Goal: Task Accomplishment & Management: Use online tool/utility

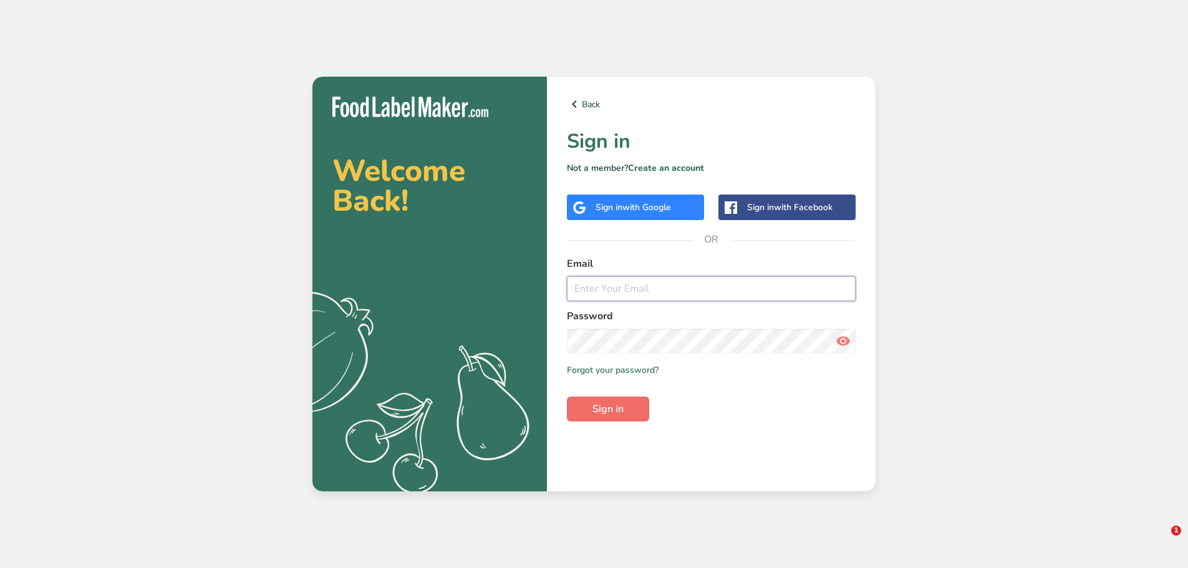
type input "[EMAIL_ADDRESS][DOMAIN_NAME]"
click at [606, 415] on span "Sign in" at bounding box center [607, 409] width 31 height 15
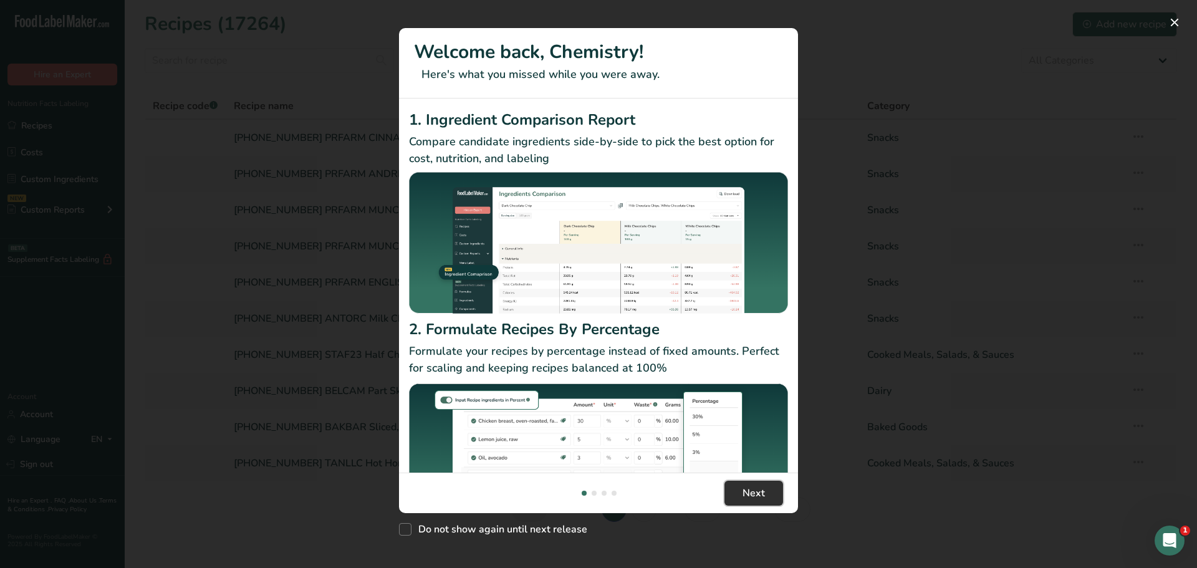
click at [766, 491] on button "Next" at bounding box center [754, 493] width 59 height 25
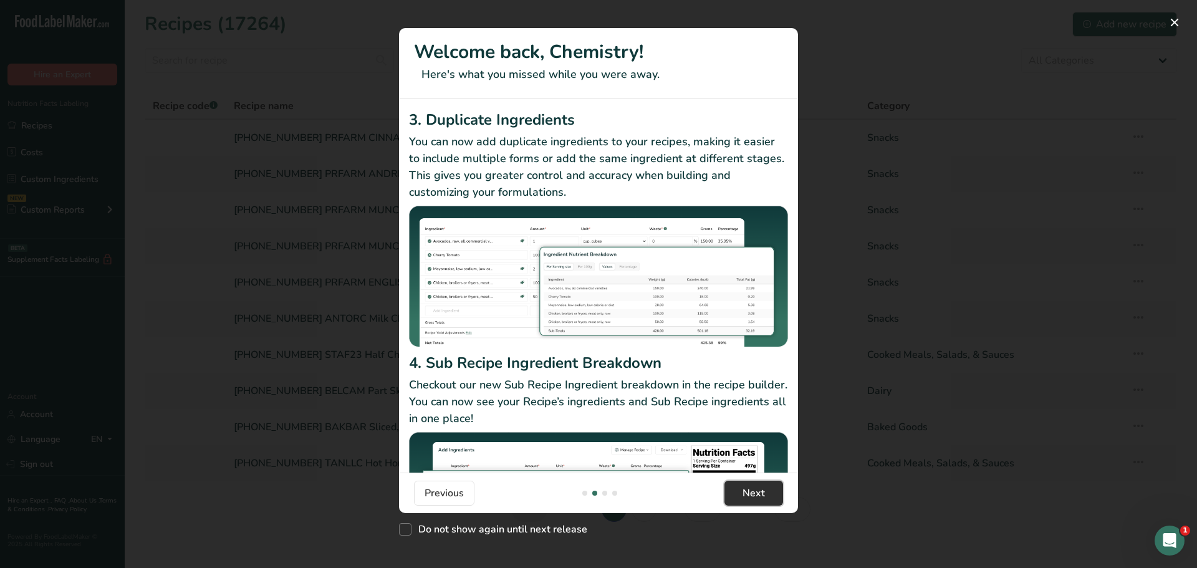
click at [766, 491] on button "Next" at bounding box center [754, 493] width 59 height 25
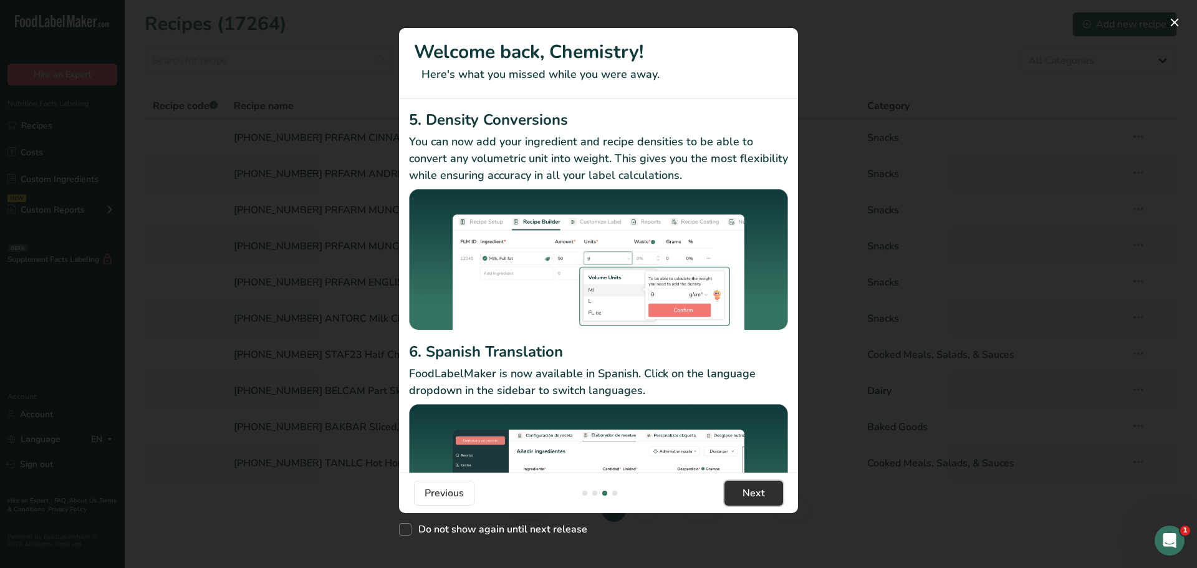
click at [766, 491] on button "Next" at bounding box center [754, 493] width 59 height 25
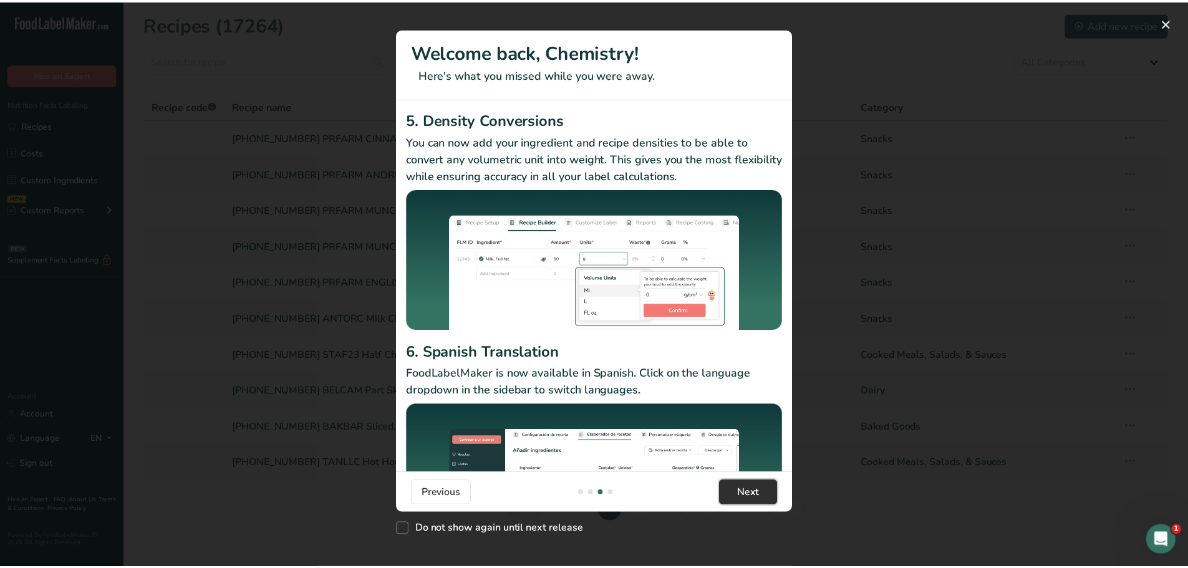
scroll to position [0, 1197]
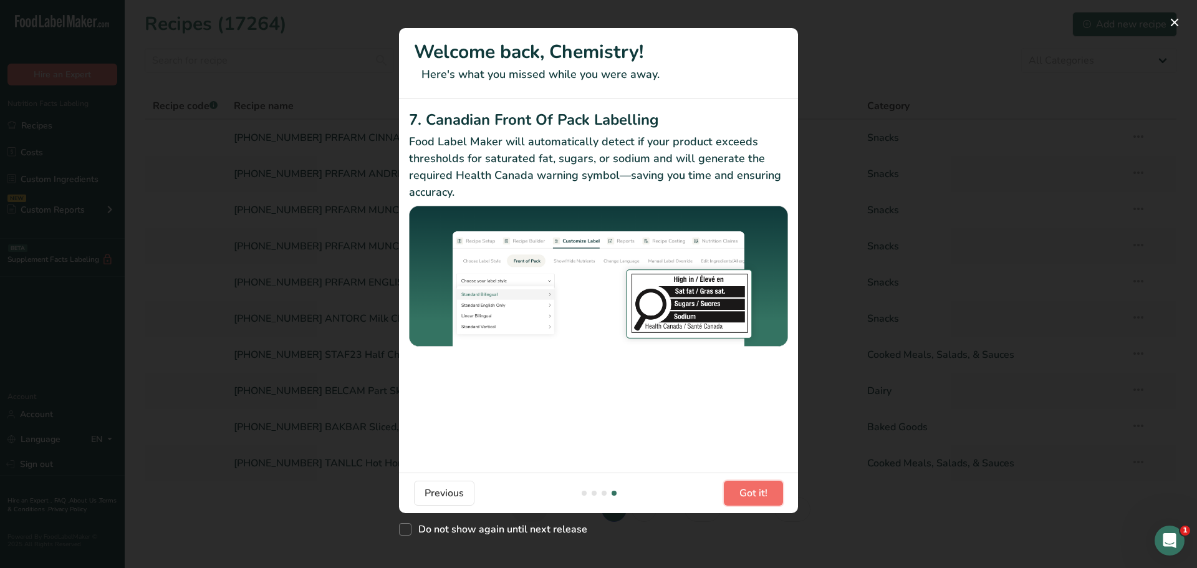
click at [766, 491] on span "Got it!" at bounding box center [754, 493] width 28 height 15
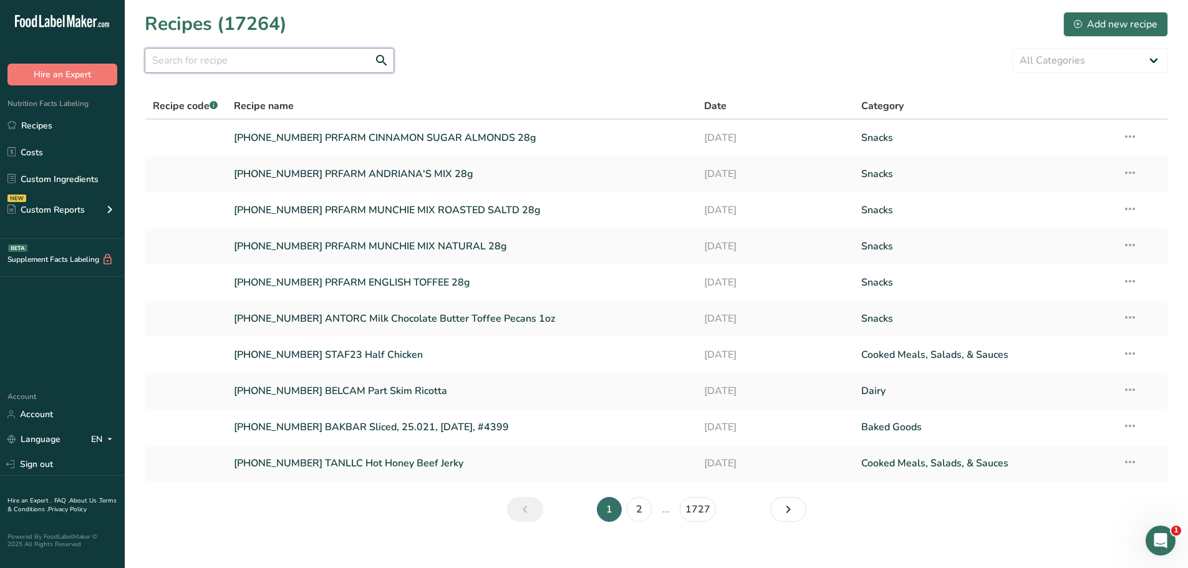
click at [278, 59] on input "text" at bounding box center [269, 60] width 249 height 25
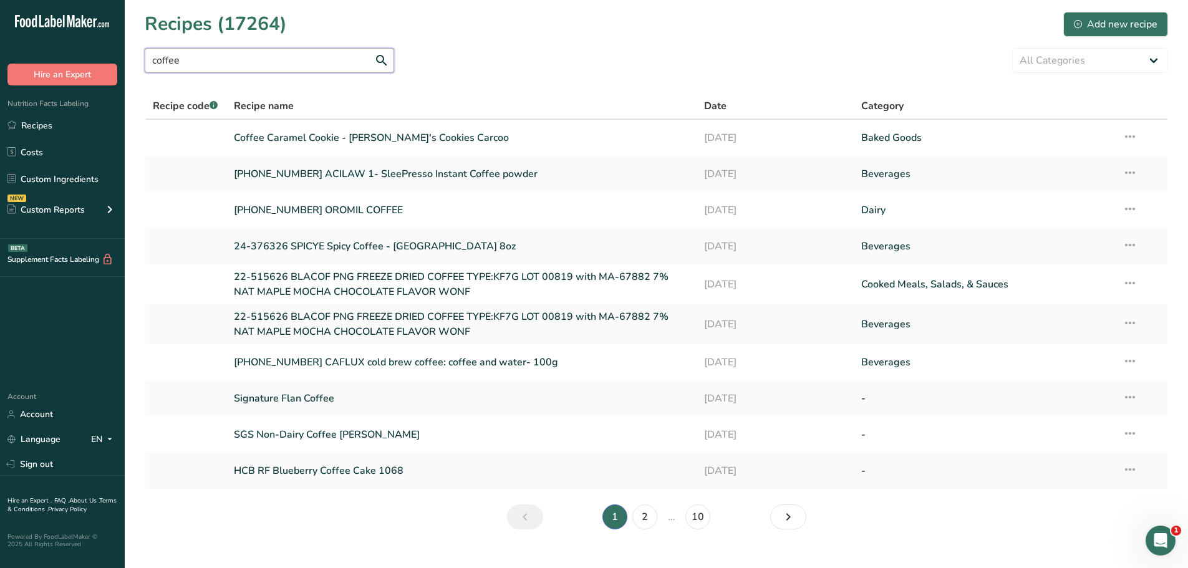
type input "coffee"
click at [212, 63] on input "coffee" at bounding box center [269, 60] width 249 height 25
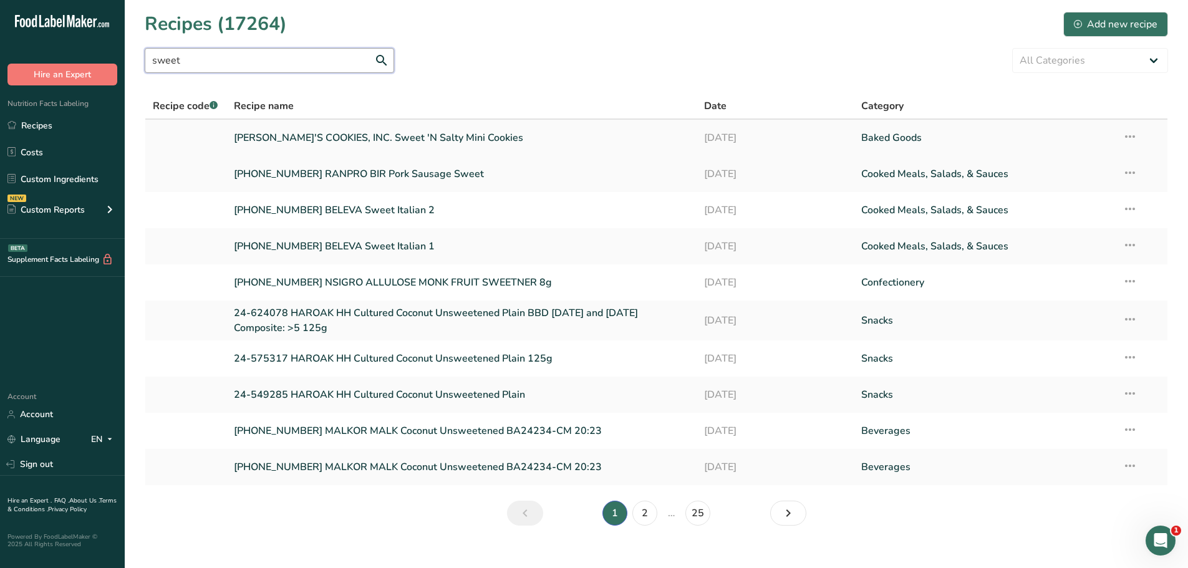
type input "sweet"
click at [326, 136] on link "[PERSON_NAME]'S COOKIES, INC. Sweet 'N Salty Mini Cookies" at bounding box center [462, 138] width 456 height 26
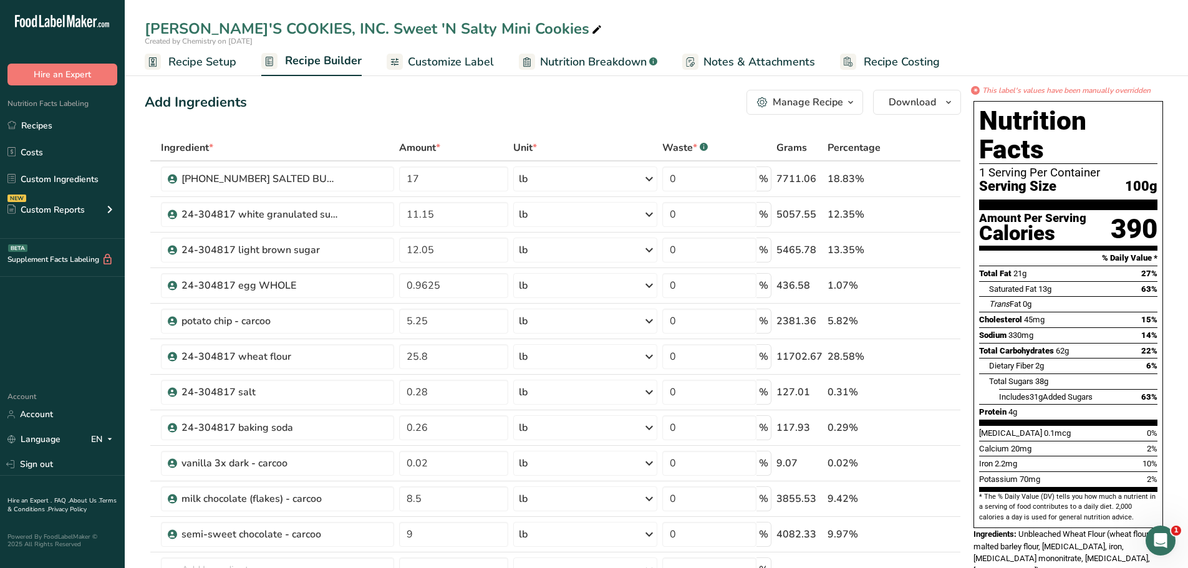
click at [432, 62] on span "Customize Label" at bounding box center [451, 62] width 86 height 17
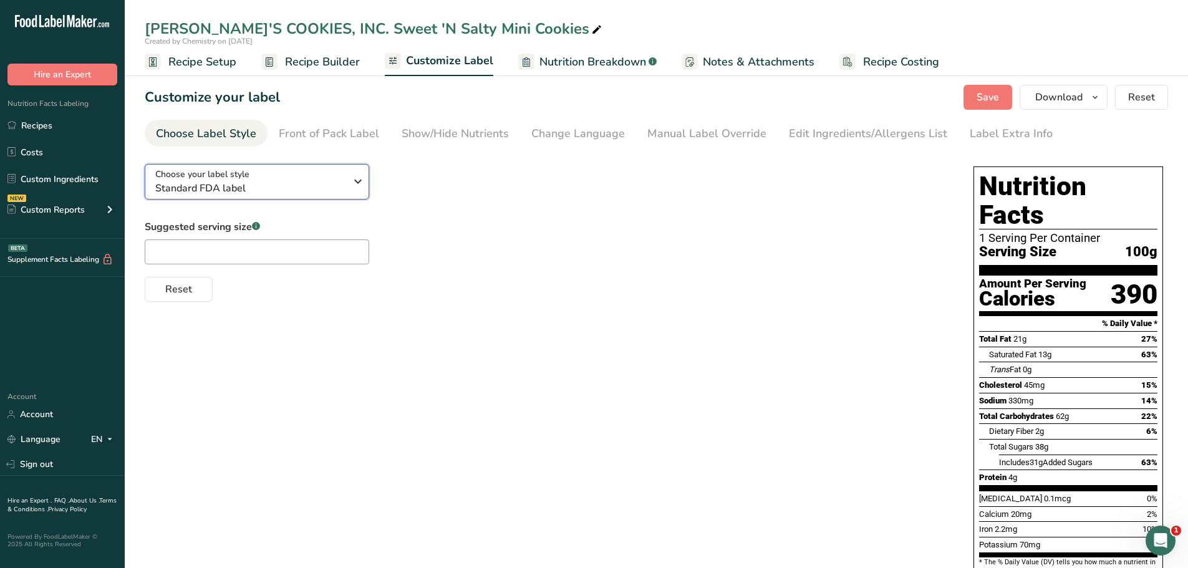
click at [273, 181] on span "Standard FDA label" at bounding box center [250, 188] width 190 height 15
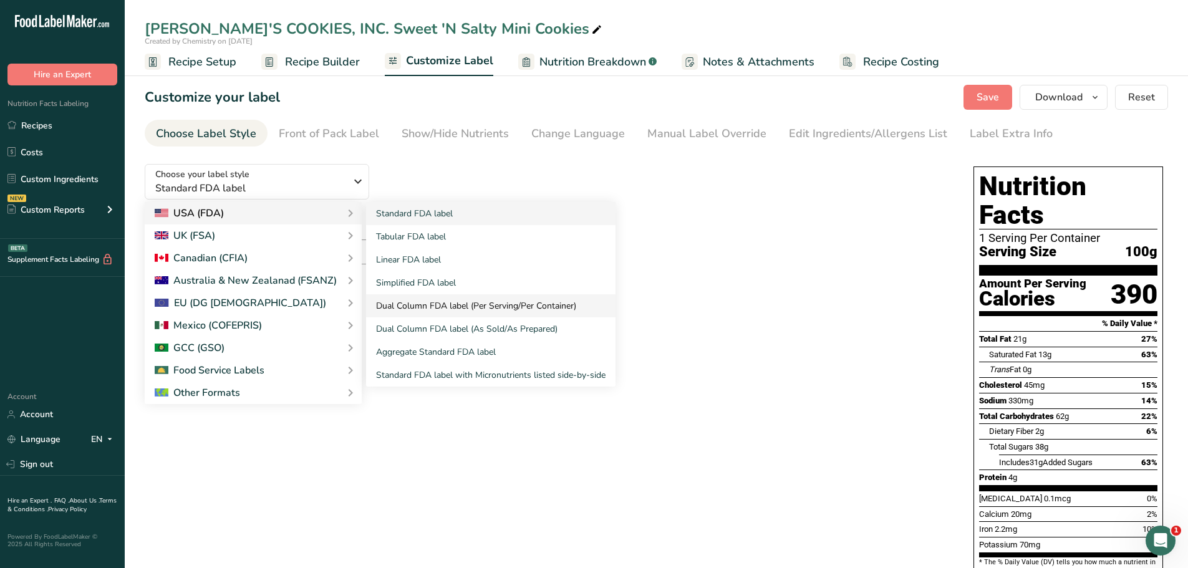
click at [442, 306] on link "Dual Column FDA label (Per Serving/Per Container)" at bounding box center [490, 305] width 249 height 23
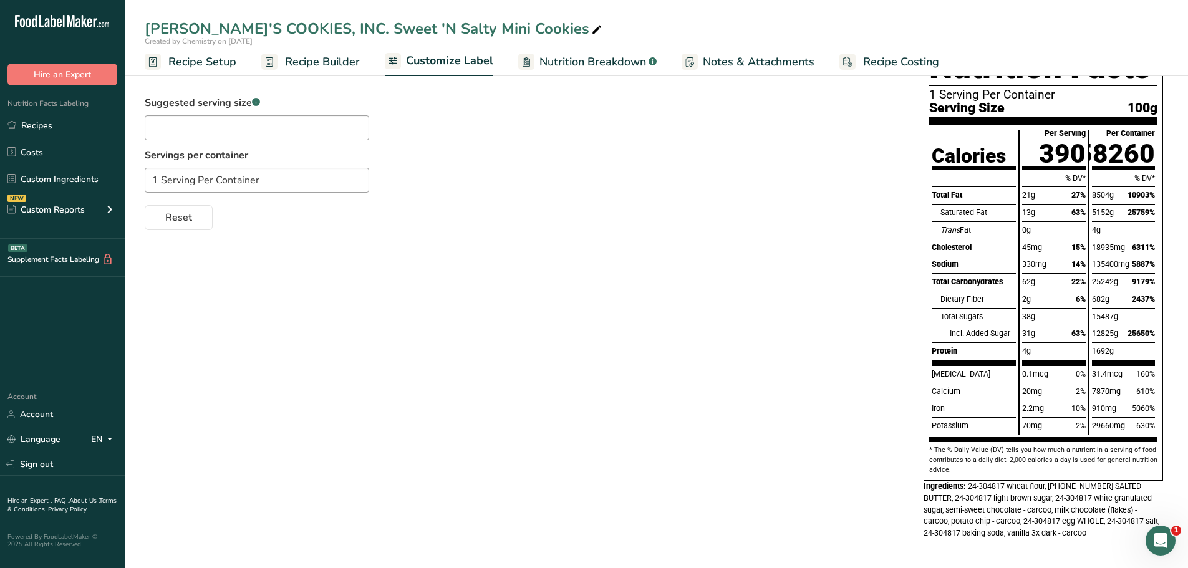
scroll to position [125, 0]
click at [605, 65] on span "Nutrition Breakdown" at bounding box center [592, 62] width 107 height 17
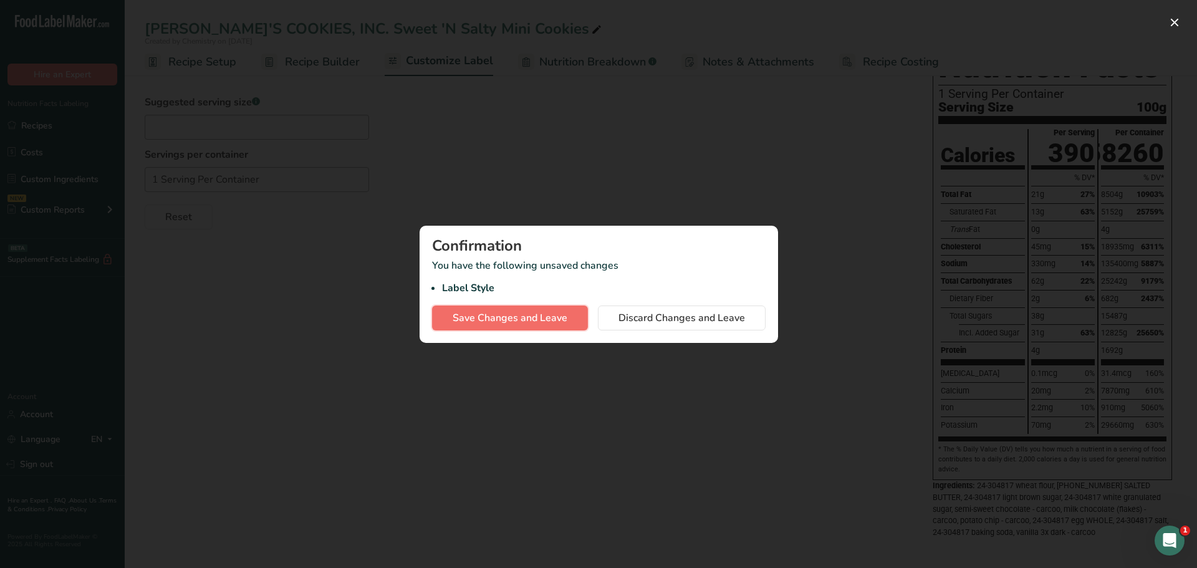
click at [552, 312] on span "Save Changes and Leave" at bounding box center [510, 318] width 115 height 15
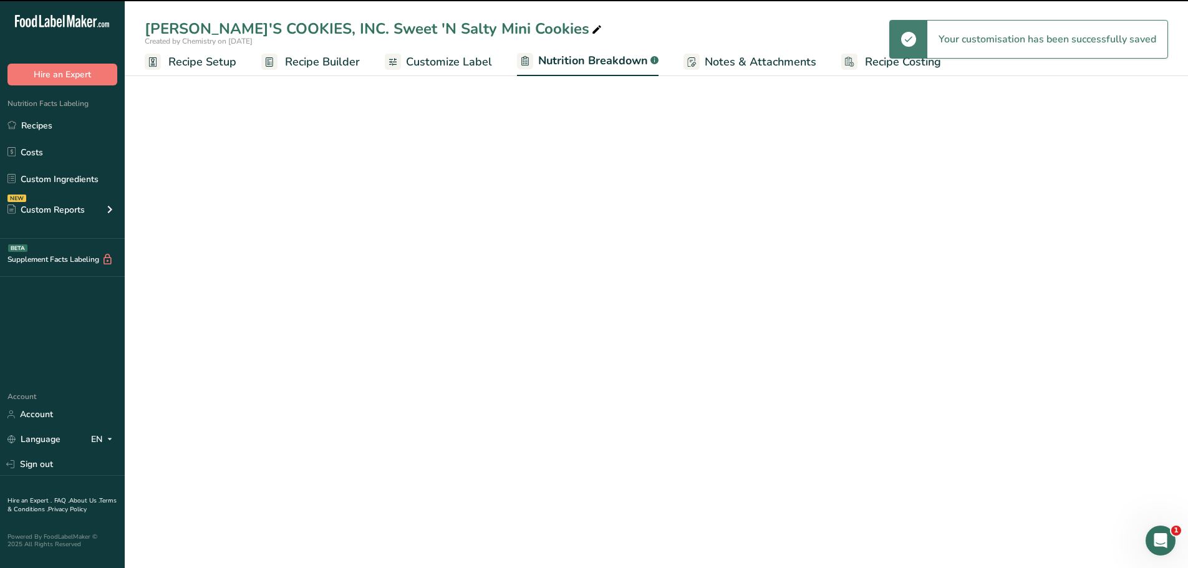
select select "Calories"
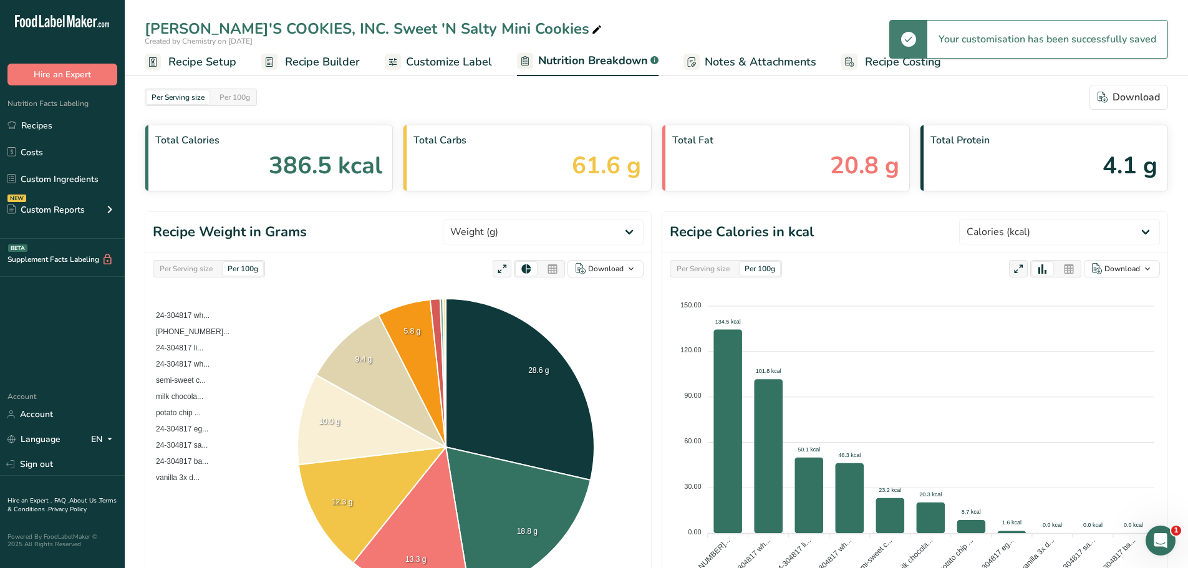
click at [472, 67] on span "Customize Label" at bounding box center [449, 62] width 86 height 17
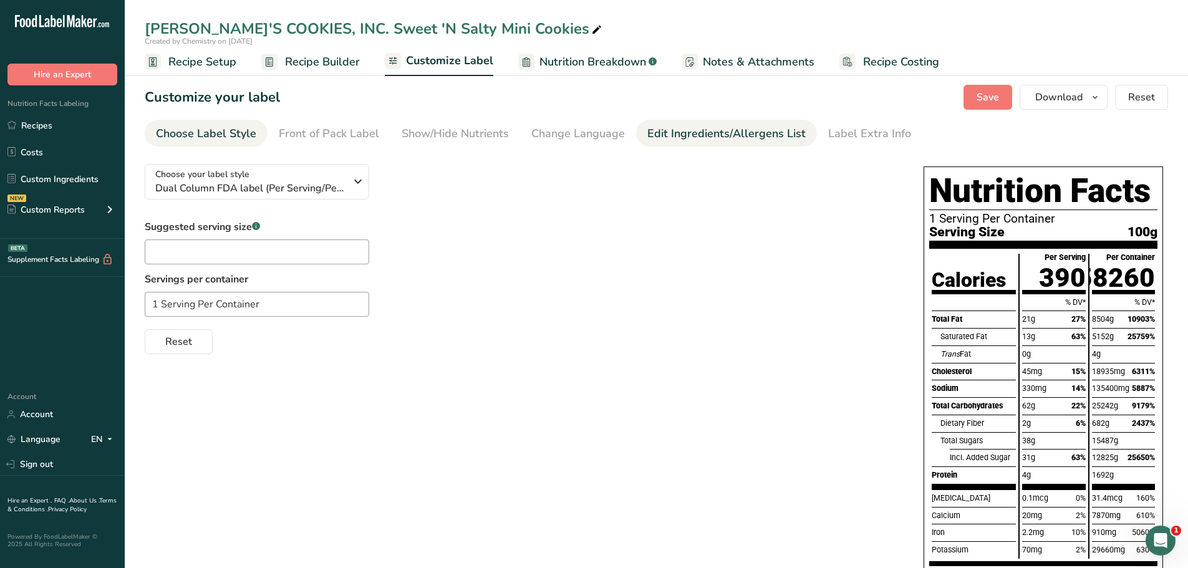
click at [698, 137] on div "Edit Ingredients/Allergens List" at bounding box center [726, 133] width 158 height 17
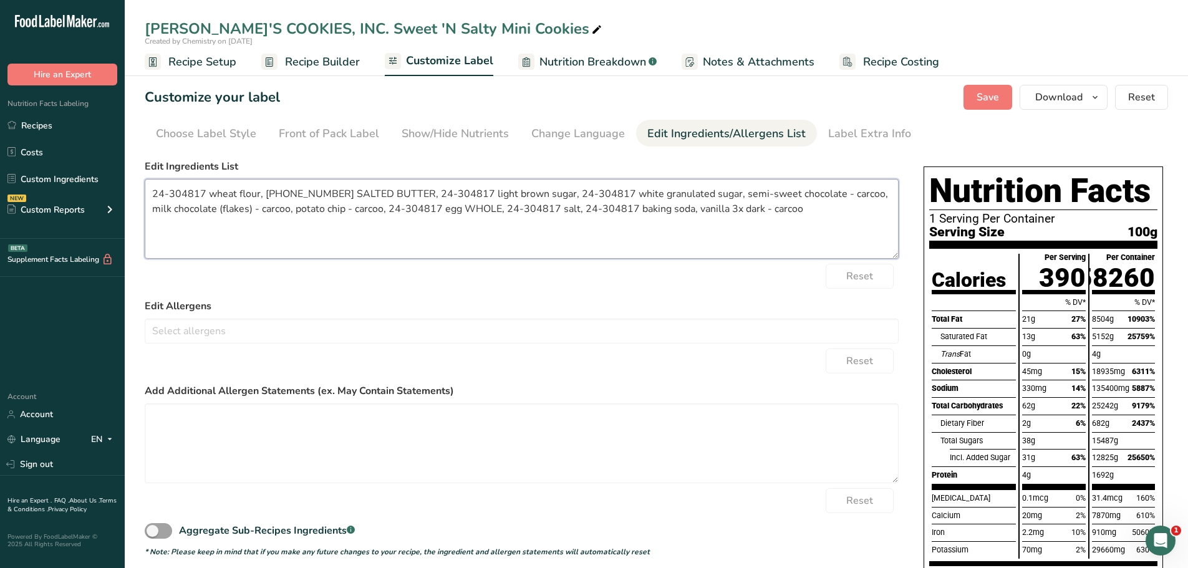
drag, startPoint x: 797, startPoint y: 210, endPoint x: 152, endPoint y: 194, distance: 645.5
click at [152, 194] on textarea "24-304817 wheat flour, [PHONE_NUMBER] SALTED BUTTER, 24-304817 light brown suga…" at bounding box center [522, 219] width 754 height 80
paste textarea "Unbleached Wheat Flour (wheat flour, malted barley flour, [MEDICAL_DATA], iron,…"
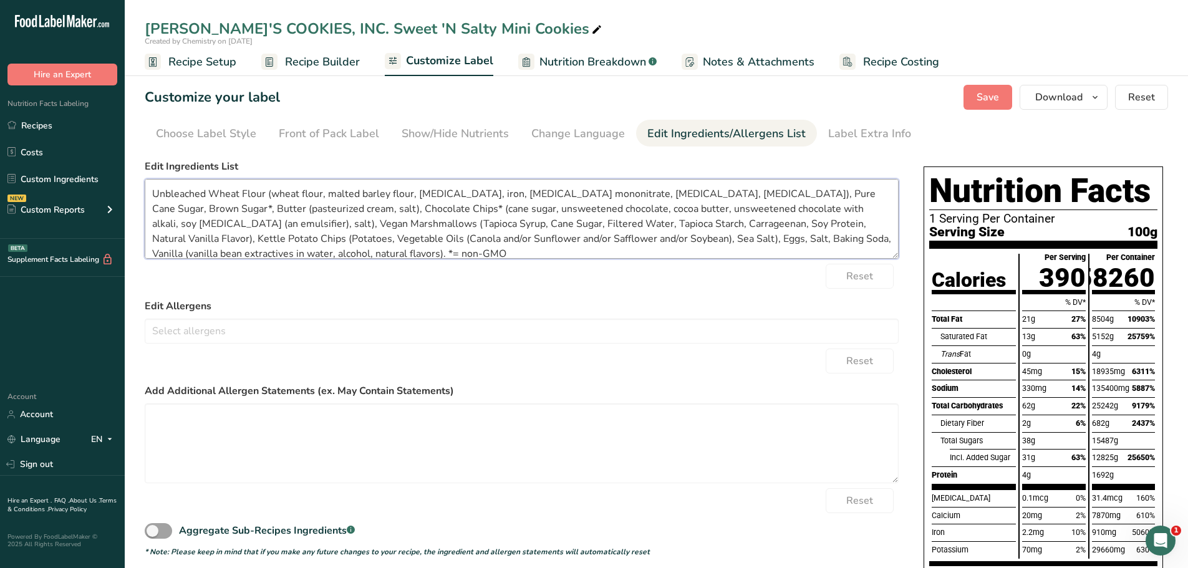
scroll to position [2, 0]
type textarea "Unbleached Wheat Flour (wheat flour, malted barley flour, [MEDICAL_DATA], iron,…"
click at [571, 333] on input "text" at bounding box center [521, 330] width 753 height 19
click at [285, 396] on link "Wheat" at bounding box center [521, 397] width 753 height 21
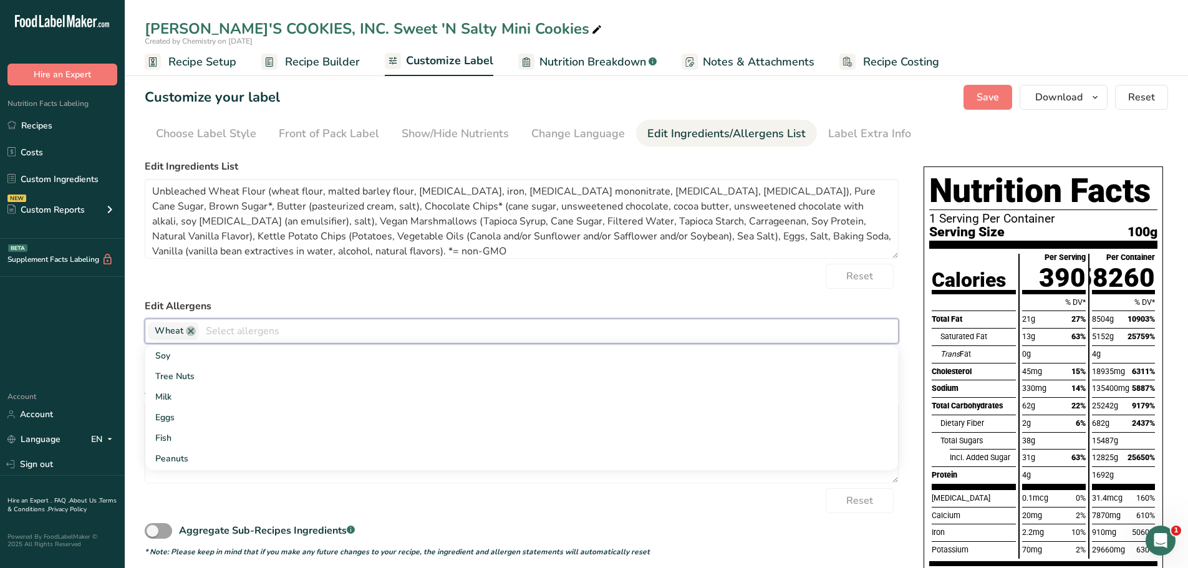
click at [297, 334] on input "text" at bounding box center [548, 330] width 699 height 19
click at [244, 388] on link "Milk" at bounding box center [521, 397] width 753 height 21
click at [305, 332] on input "text" at bounding box center [569, 330] width 657 height 19
click at [236, 398] on link "Eggs" at bounding box center [521, 397] width 753 height 21
click at [306, 363] on link "Soy" at bounding box center [521, 355] width 753 height 21
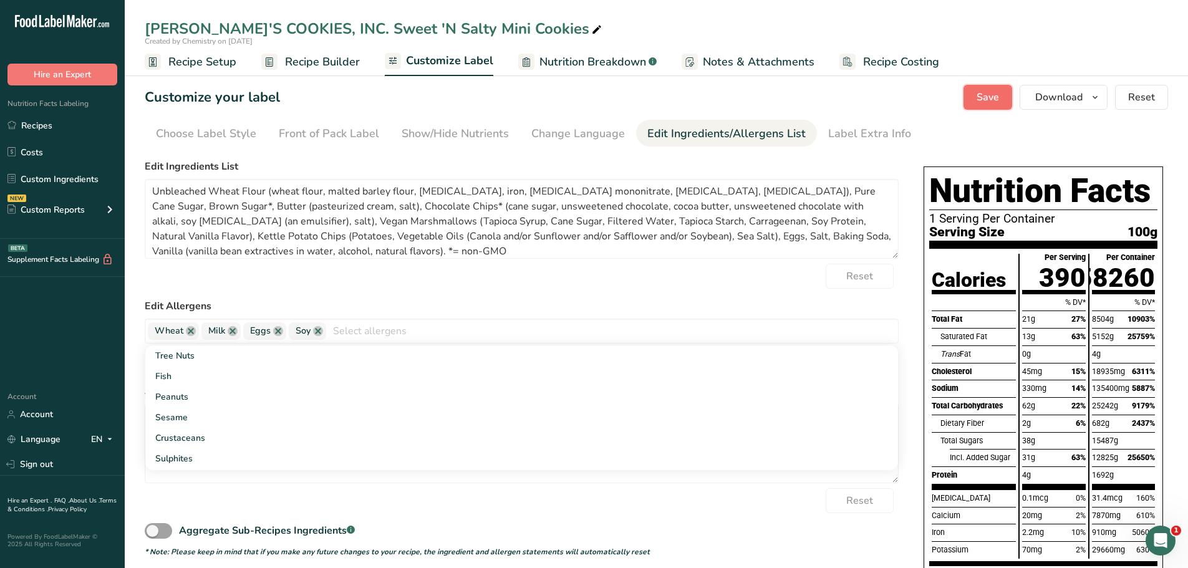
click at [980, 98] on span "Save" at bounding box center [987, 97] width 22 height 15
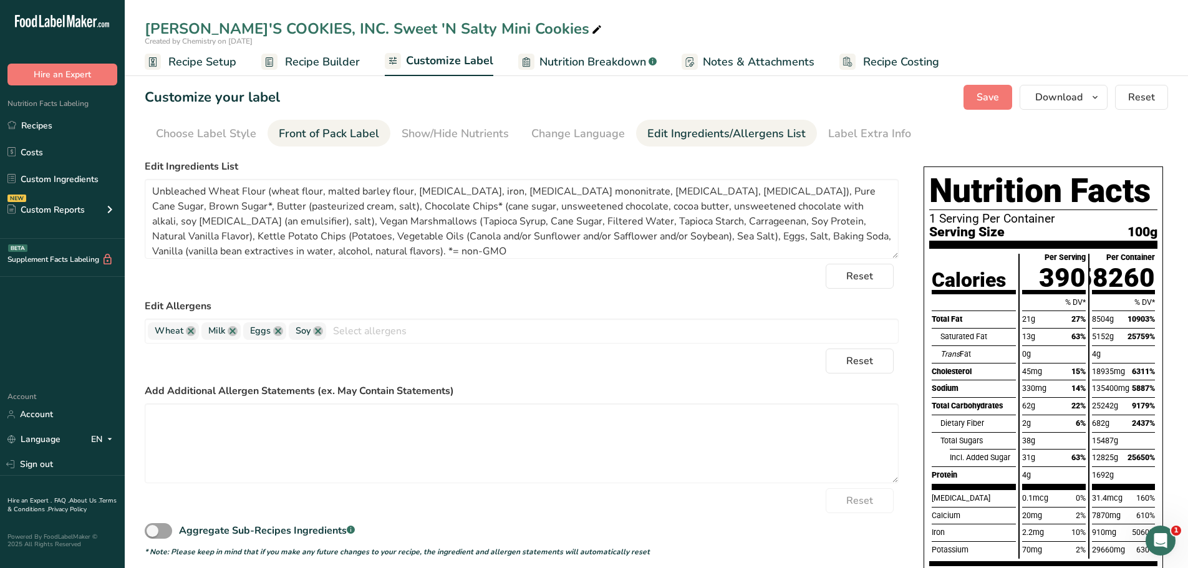
click at [343, 137] on div "Front of Pack Label" at bounding box center [329, 133] width 100 height 17
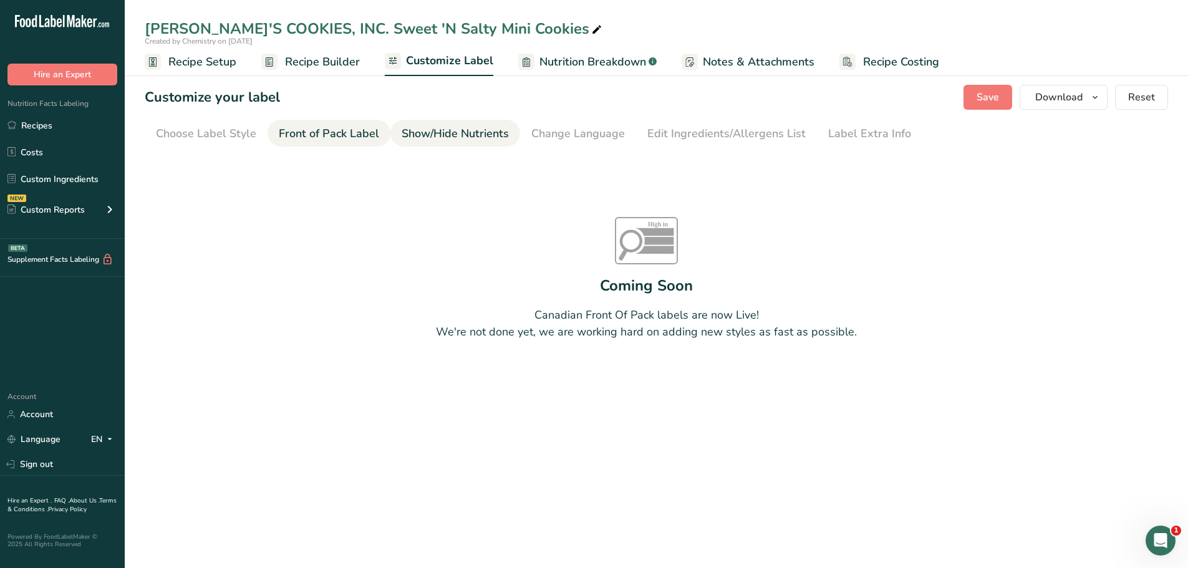
click at [441, 133] on div "Show/Hide Nutrients" at bounding box center [455, 133] width 107 height 17
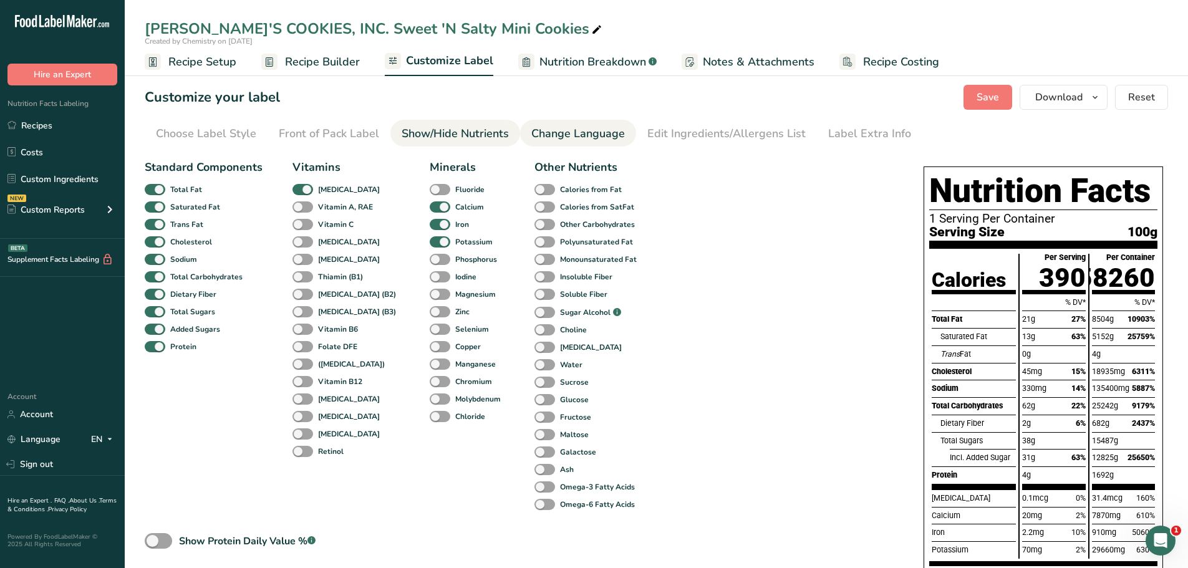
click at [547, 135] on div "Change Language" at bounding box center [578, 133] width 94 height 17
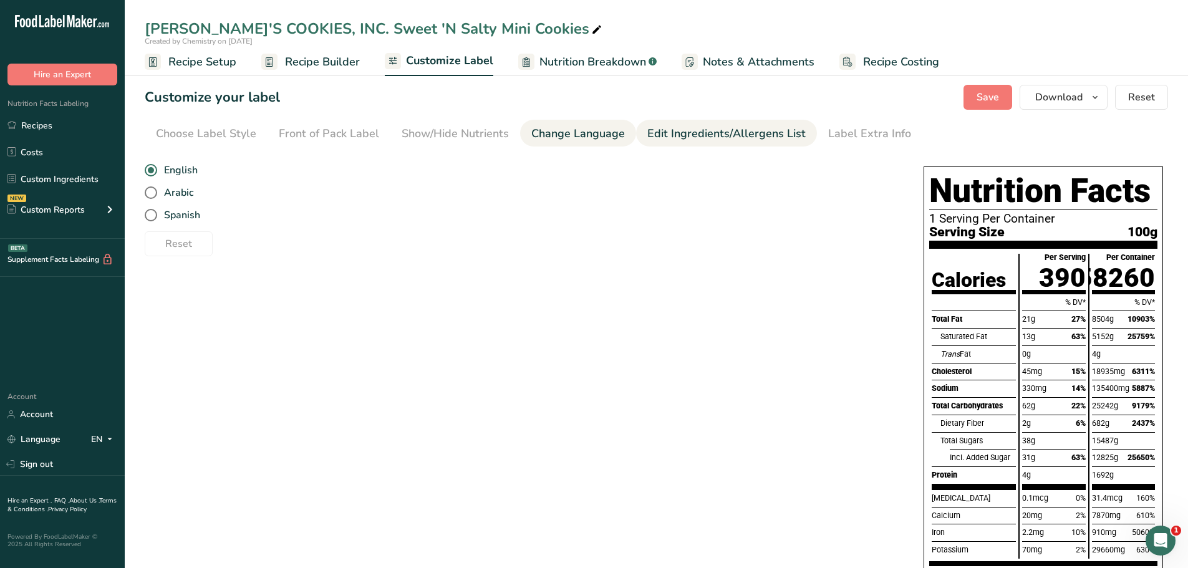
click at [670, 137] on div "Edit Ingredients/Allergens List" at bounding box center [726, 133] width 158 height 17
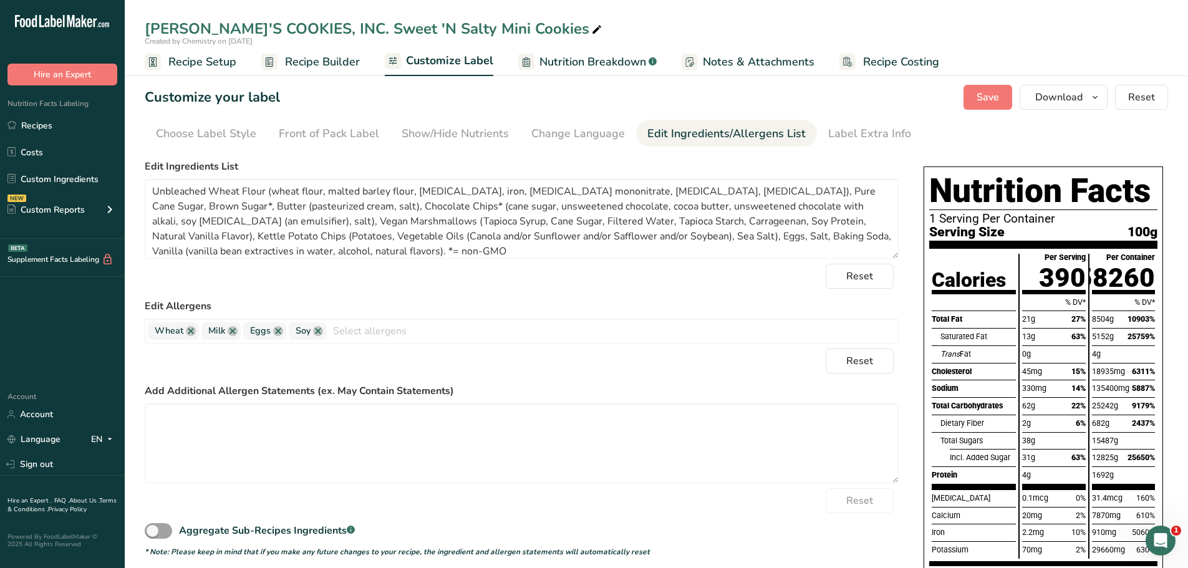
click at [200, 69] on span "Recipe Setup" at bounding box center [202, 62] width 68 height 17
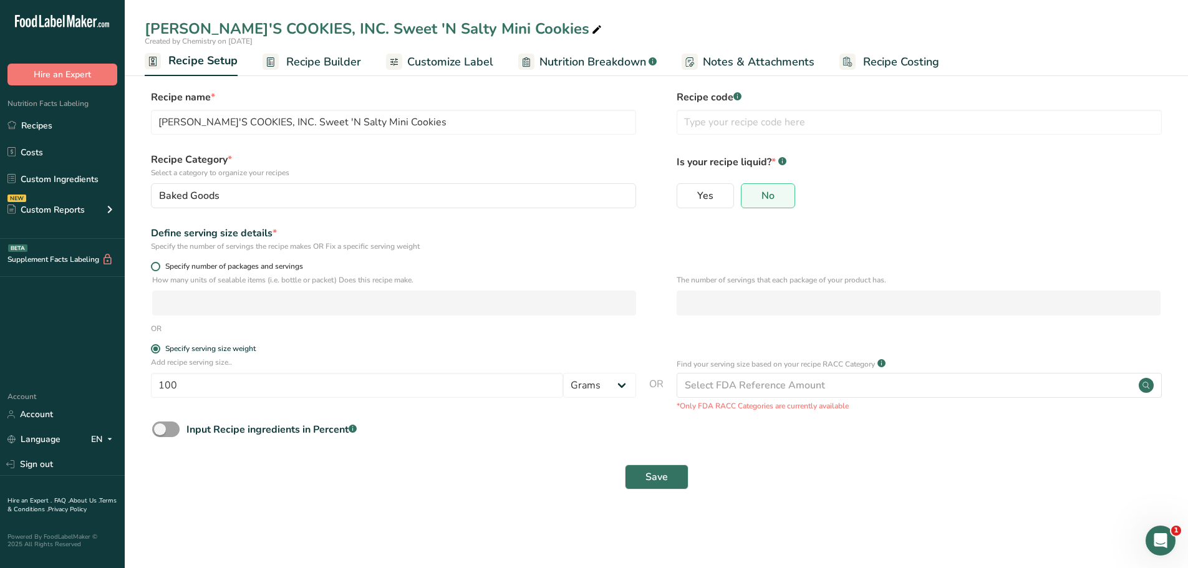
click at [153, 267] on div "Specify number of packages and servings" at bounding box center [656, 268] width 1023 height 12
click at [154, 267] on span at bounding box center [155, 266] width 9 height 9
click at [154, 267] on input "Specify number of packages and servings" at bounding box center [155, 267] width 8 height 8
radio input "true"
radio input "false"
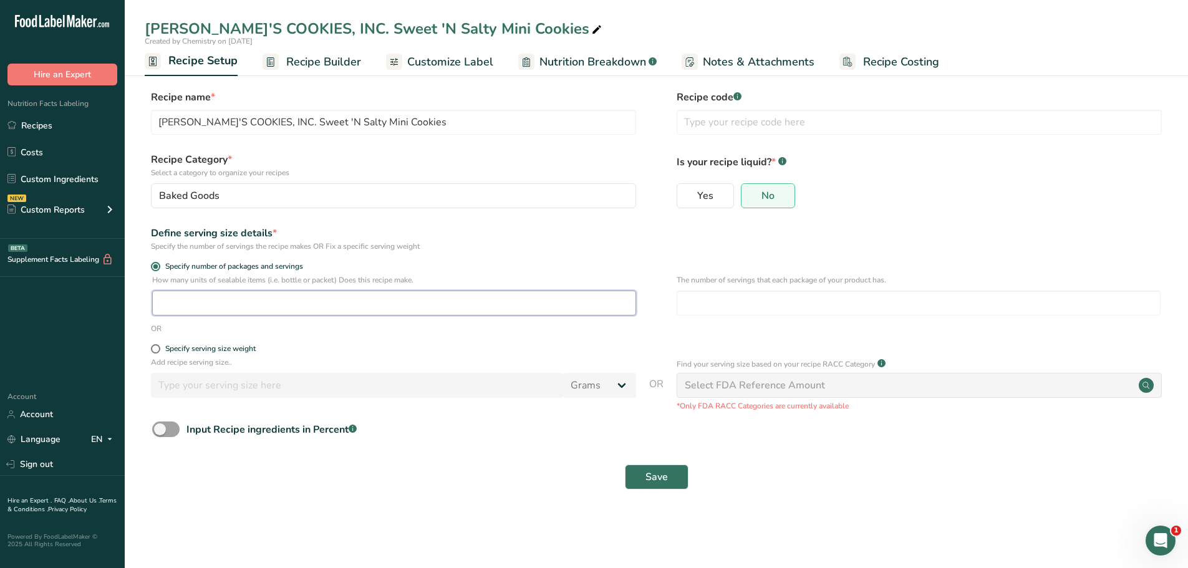
click at [267, 311] on input "number" at bounding box center [394, 303] width 484 height 25
type input "2.32"
click at [725, 303] on input "number" at bounding box center [919, 303] width 484 height 25
click at [147, 348] on div "Specify serving size weight" at bounding box center [656, 350] width 1023 height 12
click at [160, 345] on span "Specify serving size weight" at bounding box center [207, 348] width 95 height 9
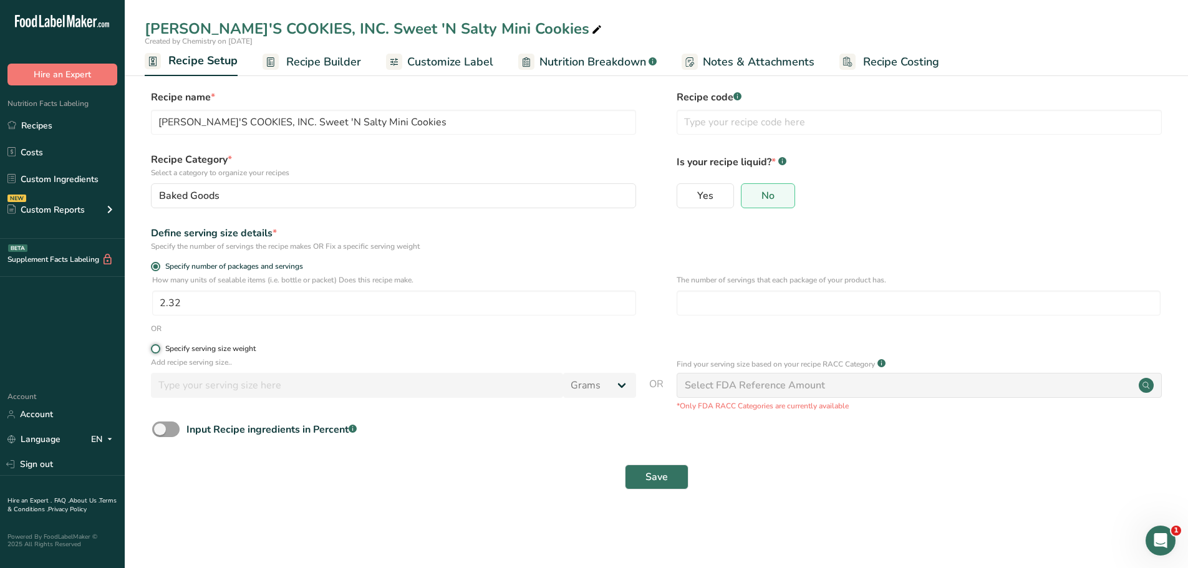
click at [159, 345] on input "Specify serving size weight" at bounding box center [155, 349] width 8 height 8
radio input "true"
radio input "false"
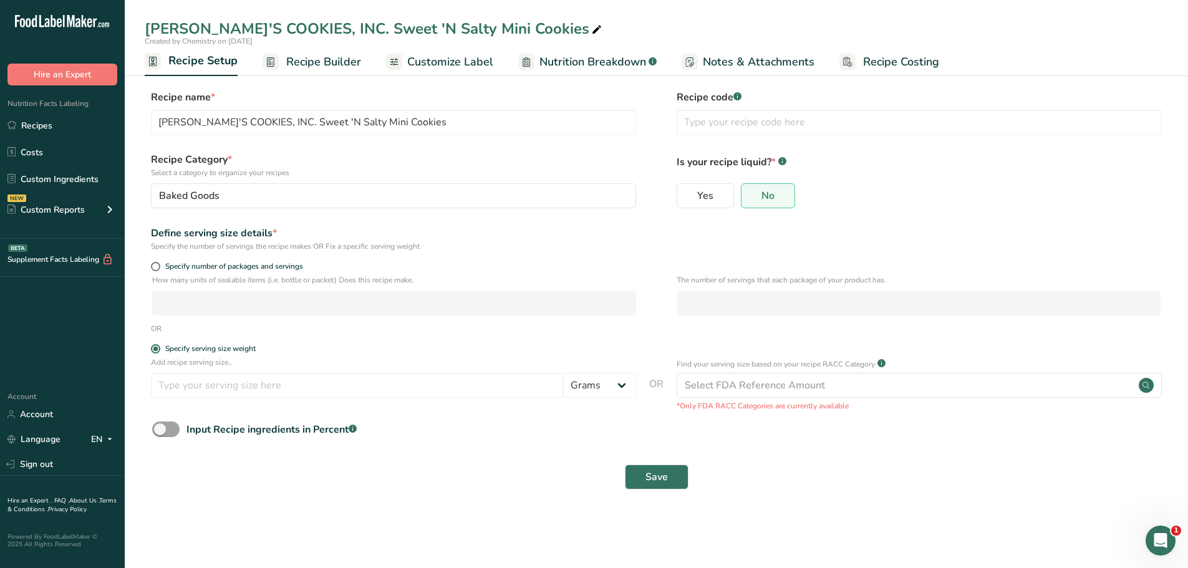
click at [475, 407] on div "Add recipe serving size.. Grams kg mg mcg lb oz l mL fl oz tbsp tsp cup qt gall…" at bounding box center [656, 384] width 1023 height 55
click at [483, 386] on input "number" at bounding box center [357, 385] width 412 height 25
click at [332, 72] on link "Recipe Builder" at bounding box center [312, 62] width 99 height 28
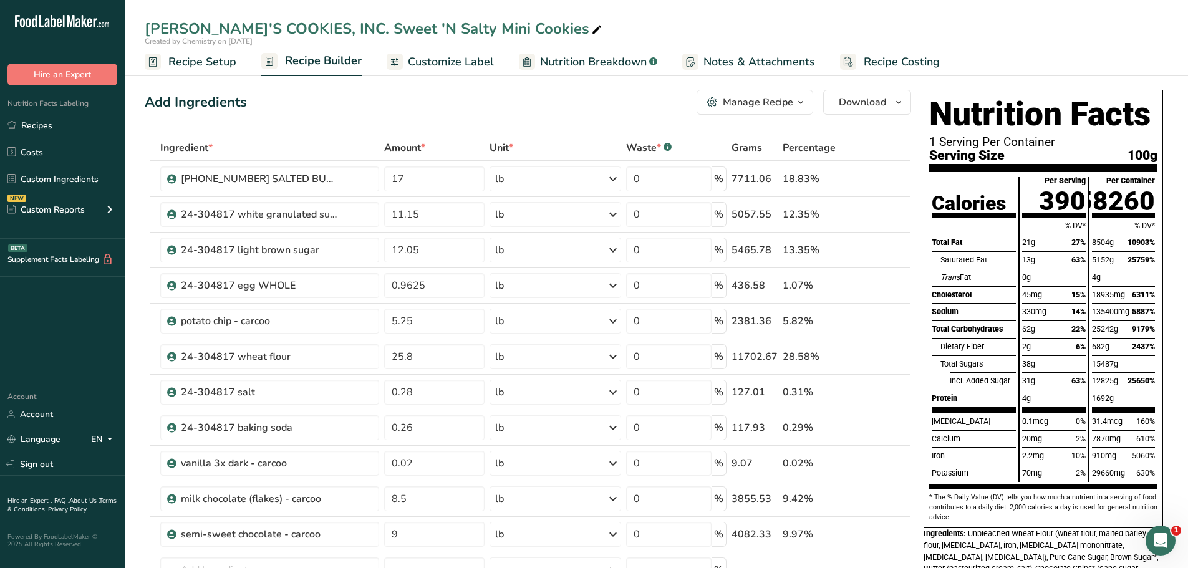
click at [222, 59] on span "Recipe Setup" at bounding box center [202, 62] width 68 height 17
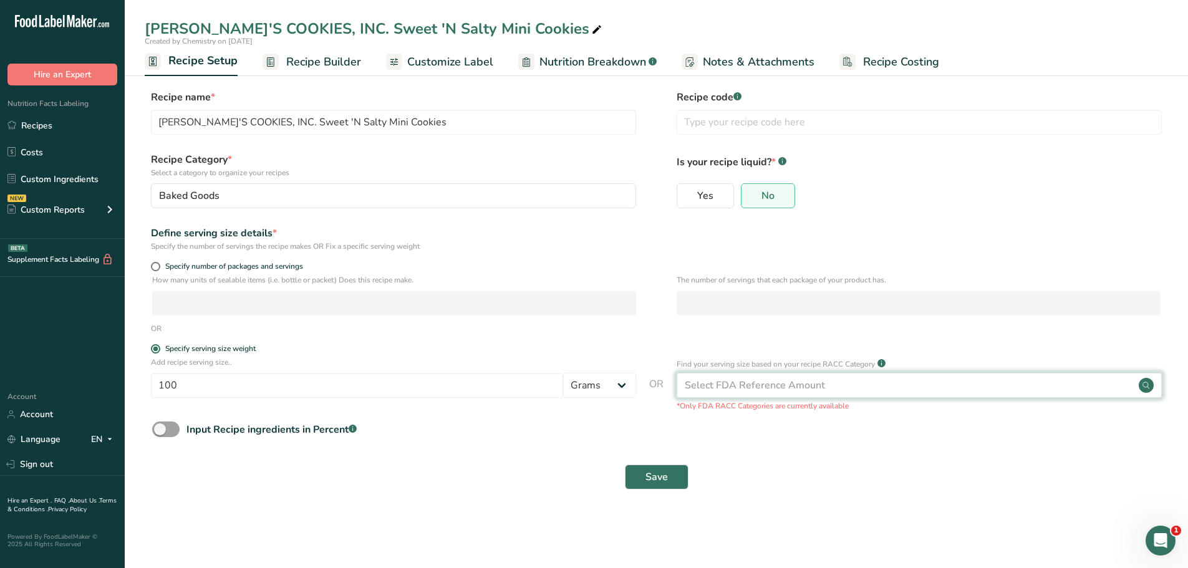
click at [768, 382] on div "Select FDA Reference Amount" at bounding box center [755, 385] width 140 height 15
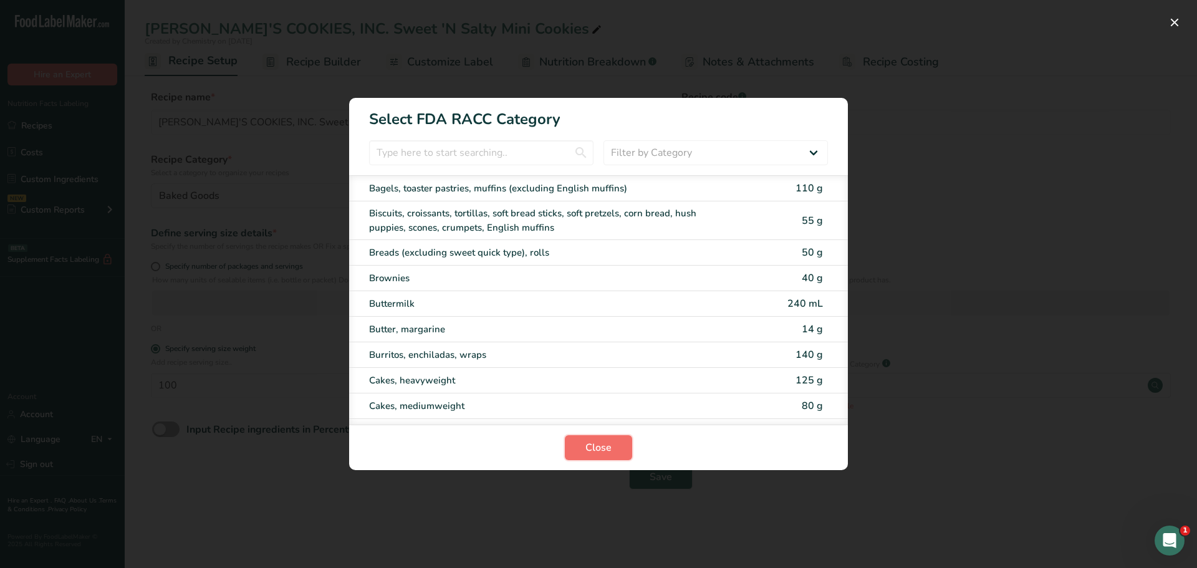
click at [609, 456] on button "Close" at bounding box center [598, 447] width 67 height 25
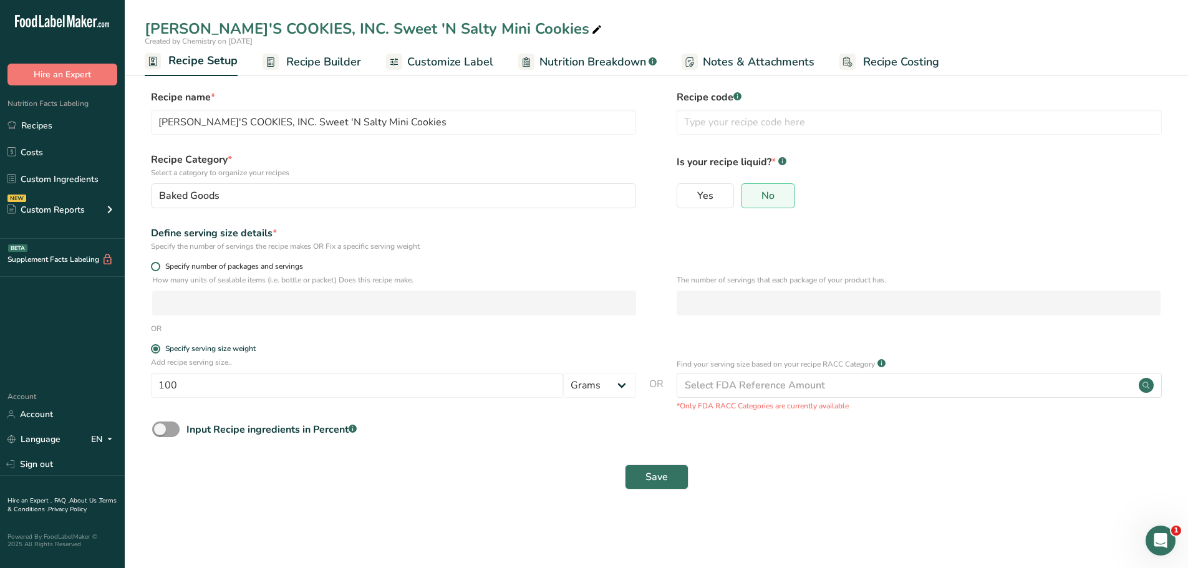
click at [158, 267] on span at bounding box center [155, 266] width 9 height 9
click at [158, 267] on input "Specify number of packages and servings" at bounding box center [155, 267] width 8 height 8
radio input "true"
radio input "false"
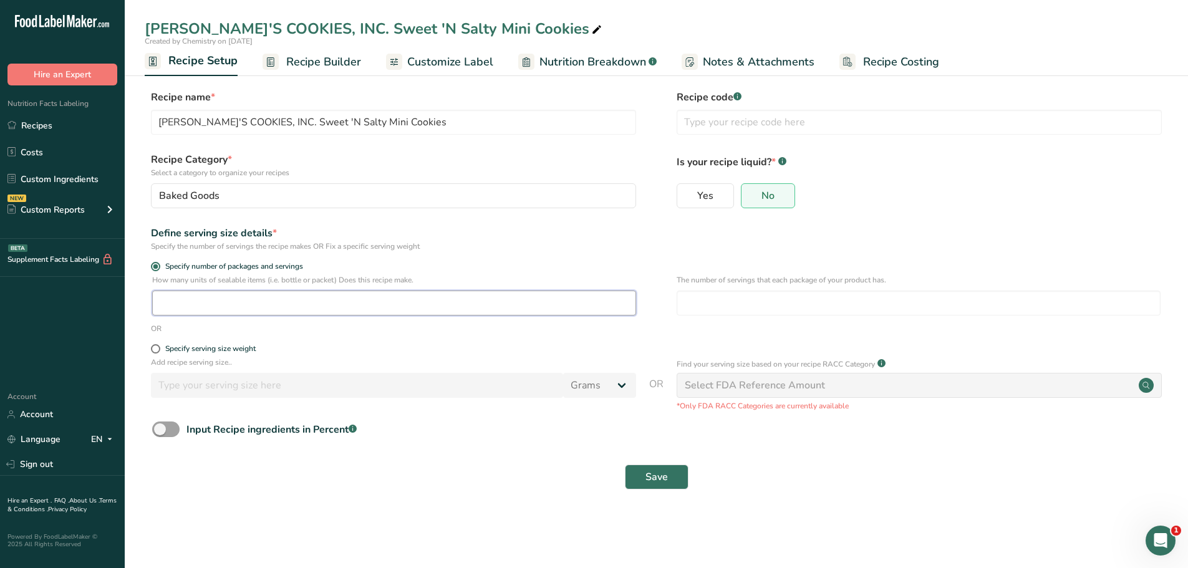
click at [254, 307] on input "number" at bounding box center [394, 303] width 484 height 25
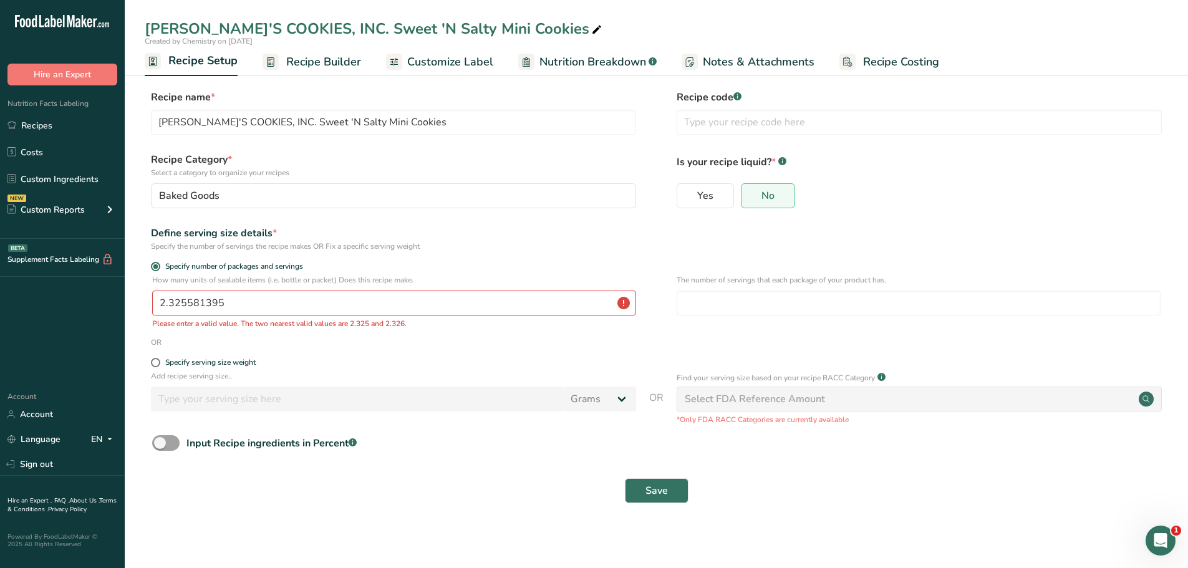
click at [489, 475] on div "Save" at bounding box center [656, 491] width 1023 height 40
click at [662, 486] on span "Save" at bounding box center [656, 490] width 22 height 15
drag, startPoint x: 191, startPoint y: 302, endPoint x: 272, endPoint y: 295, distance: 81.4
click at [272, 295] on input "2.325581395" at bounding box center [394, 303] width 484 height 25
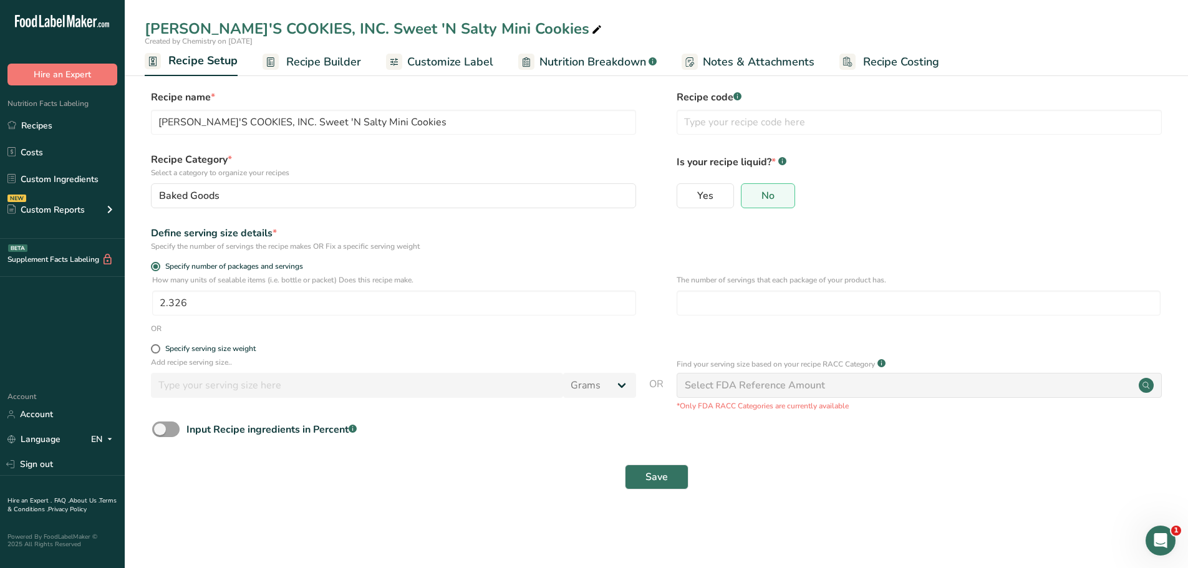
click at [584, 243] on div "Specify the number of servings the recipe makes OR Fix a specific serving weight" at bounding box center [393, 246] width 485 height 11
click at [658, 478] on span "Save" at bounding box center [656, 477] width 22 height 15
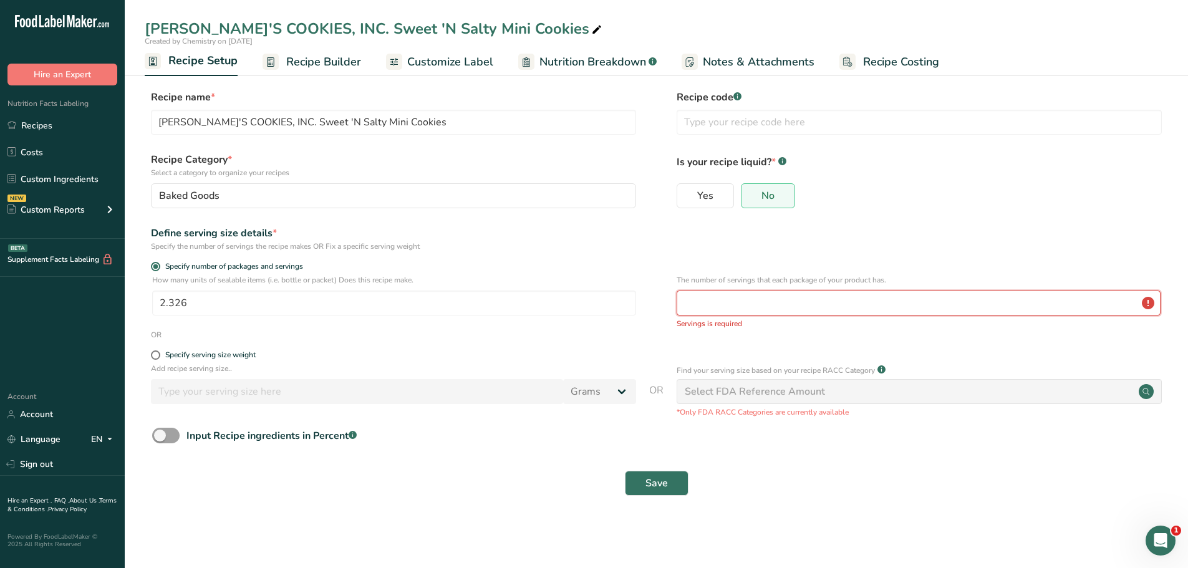
click at [744, 307] on input "number" at bounding box center [919, 303] width 484 height 25
click at [1154, 307] on input "number" at bounding box center [919, 303] width 484 height 25
click at [1147, 302] on input "number" at bounding box center [919, 303] width 484 height 25
drag, startPoint x: 205, startPoint y: 306, endPoint x: 16, endPoint y: 326, distance: 190.0
click at [16, 326] on div ".a-20{fill:#fff;} Hire an Expert Nutrition Facts Labeling Recipes Costs Custom …" at bounding box center [594, 284] width 1188 height 568
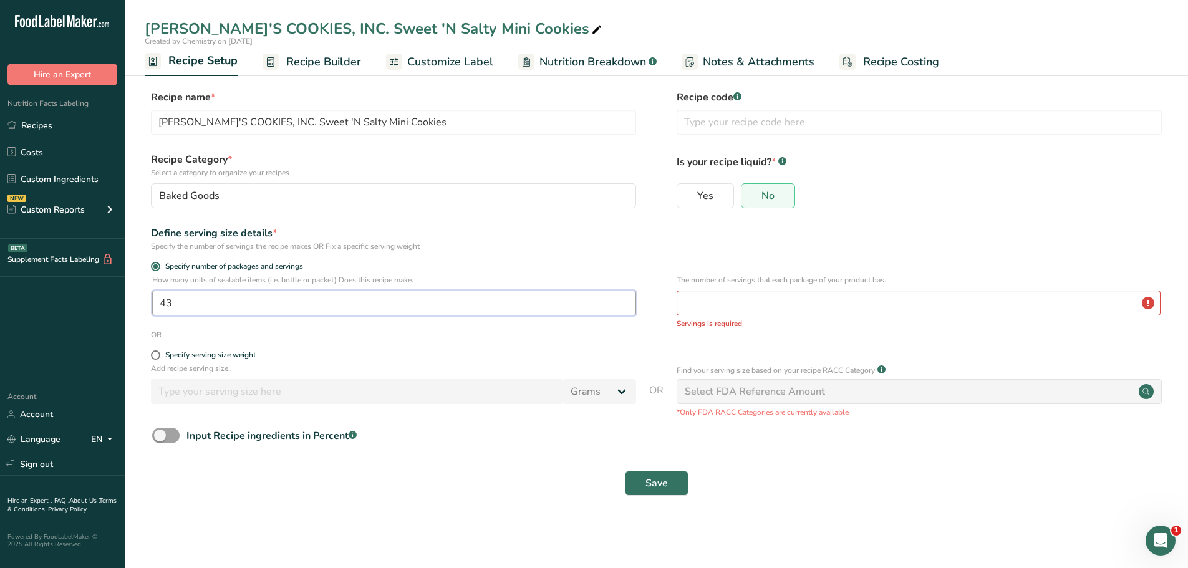
type input "43"
click at [738, 301] on input "number" at bounding box center [919, 303] width 484 height 25
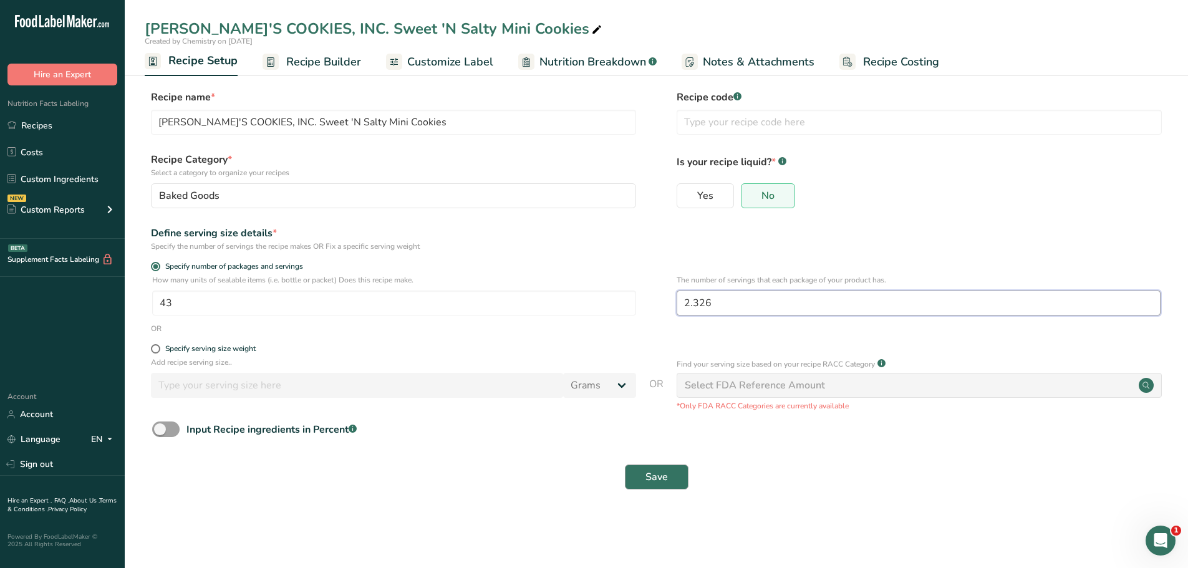
type input "2.326"
click at [657, 481] on span "Save" at bounding box center [656, 477] width 22 height 15
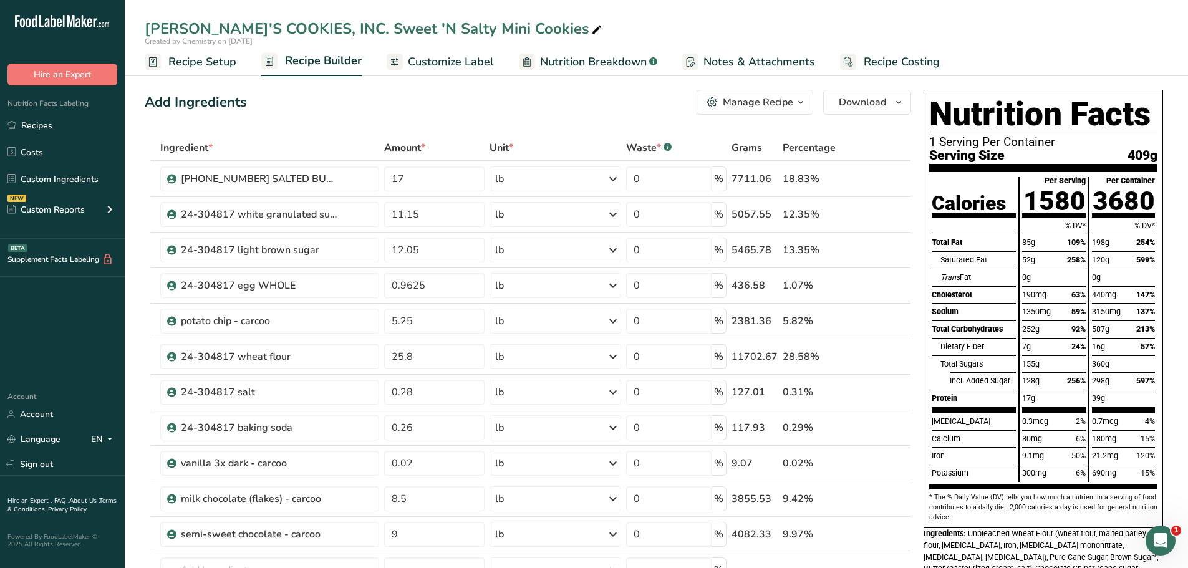
click at [781, 112] on button "Manage Recipe" at bounding box center [754, 102] width 117 height 25
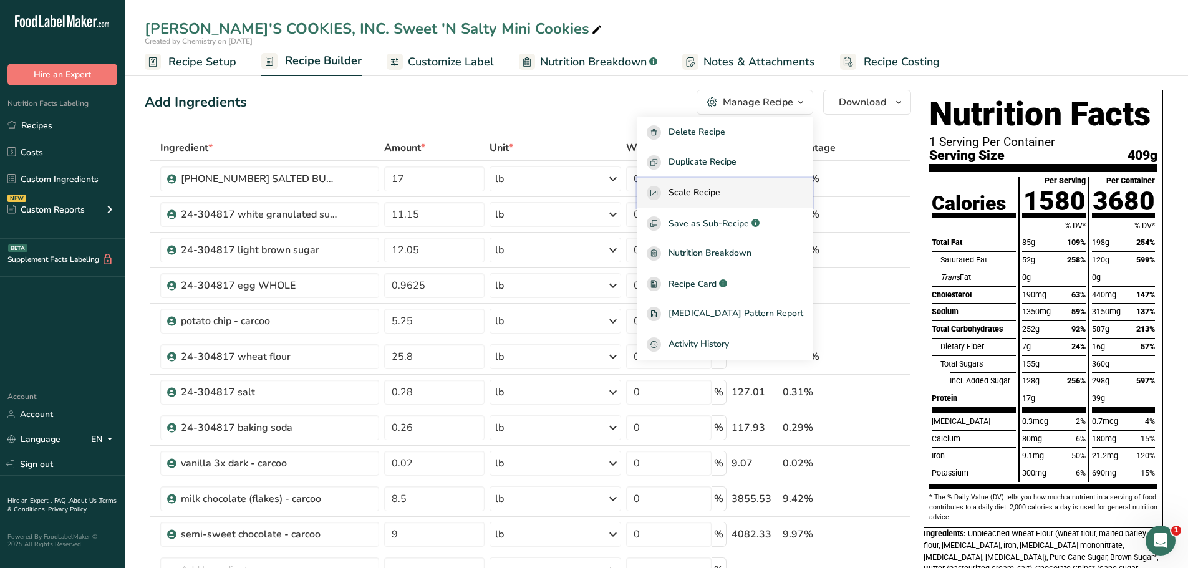
click at [720, 189] on span "Scale Recipe" at bounding box center [694, 193] width 52 height 14
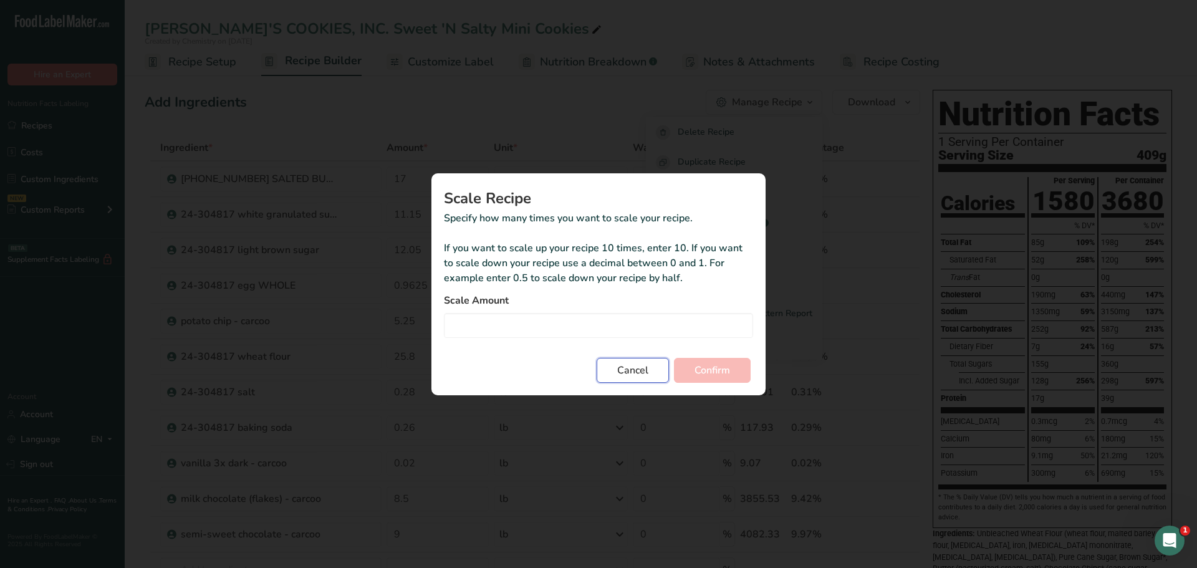
click at [648, 372] on button "Cancel" at bounding box center [633, 370] width 72 height 25
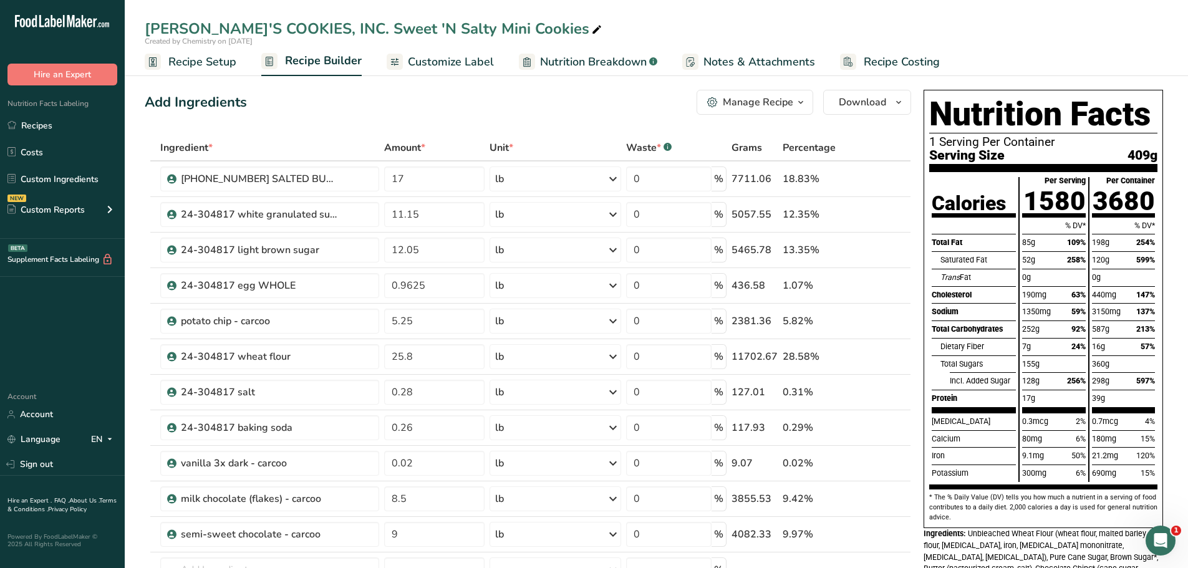
click at [791, 102] on div "Manage Recipe" at bounding box center [758, 102] width 70 height 15
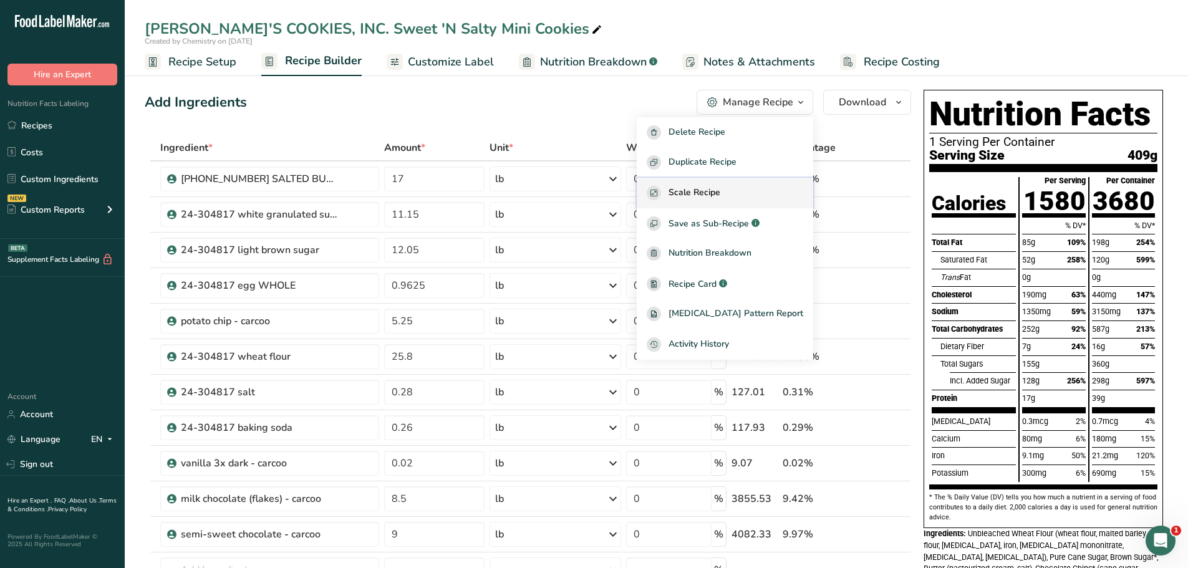
click at [719, 185] on button "Scale Recipe" at bounding box center [725, 193] width 176 height 31
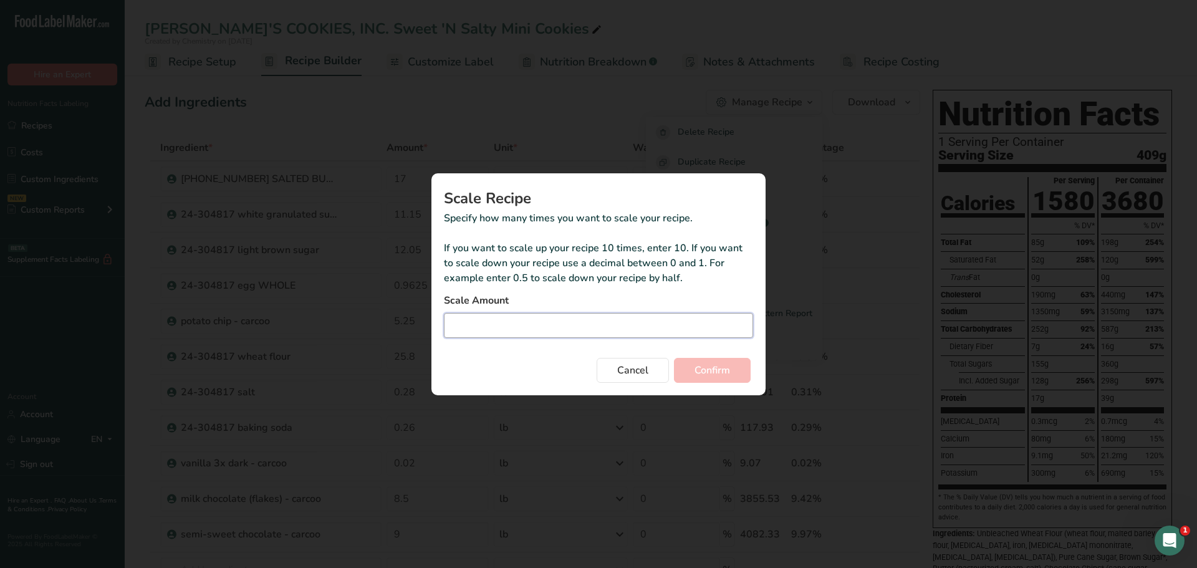
click at [496, 327] on input "Duplicate recipe modal" at bounding box center [598, 325] width 309 height 25
type input "0.105"
click at [718, 367] on span "Confirm" at bounding box center [713, 370] width 36 height 15
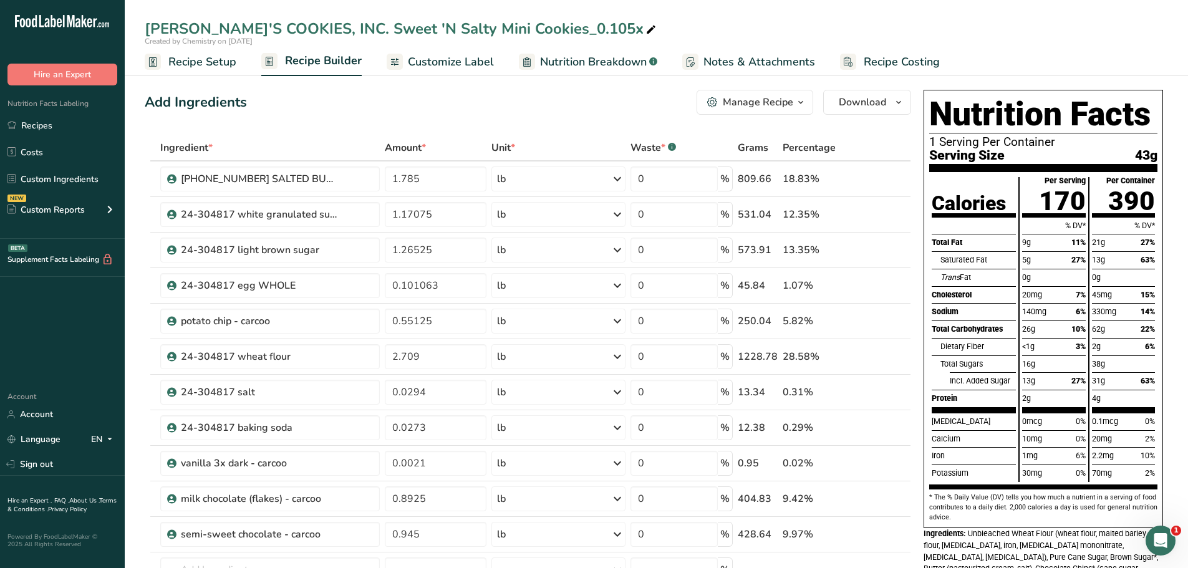
click at [216, 66] on span "Recipe Setup" at bounding box center [202, 62] width 68 height 17
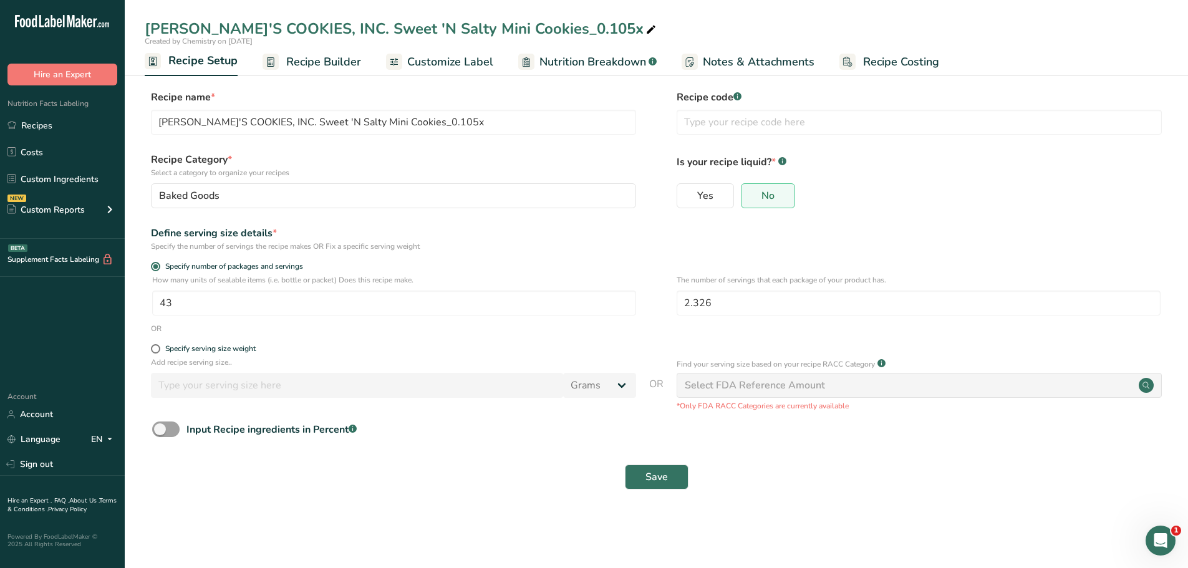
click at [314, 60] on span "Recipe Builder" at bounding box center [323, 62] width 75 height 17
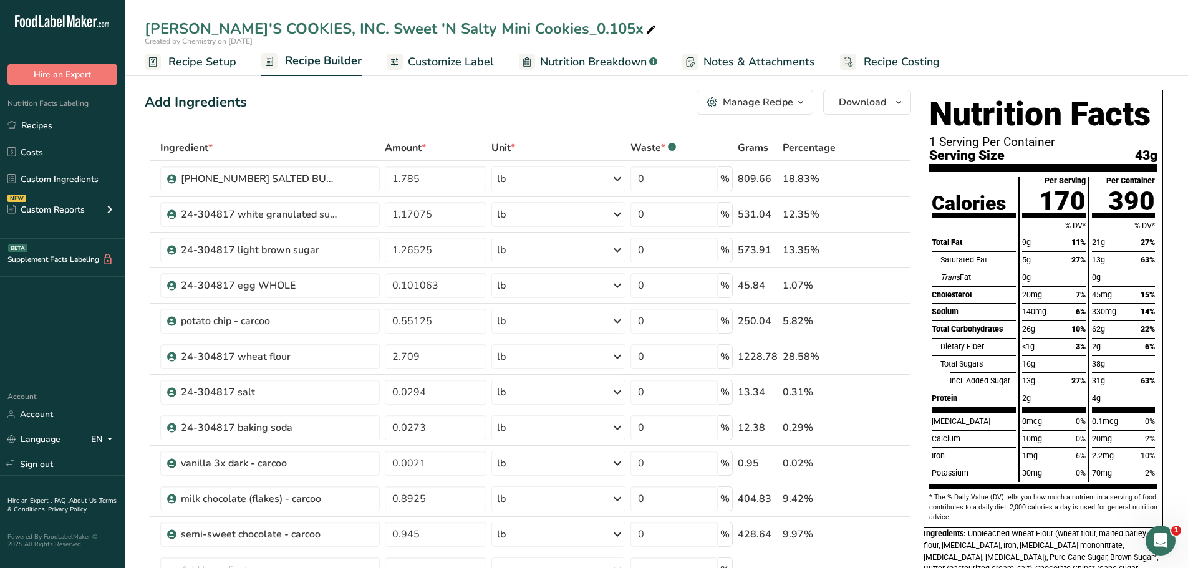
click at [228, 60] on span "Recipe Setup" at bounding box center [202, 62] width 68 height 17
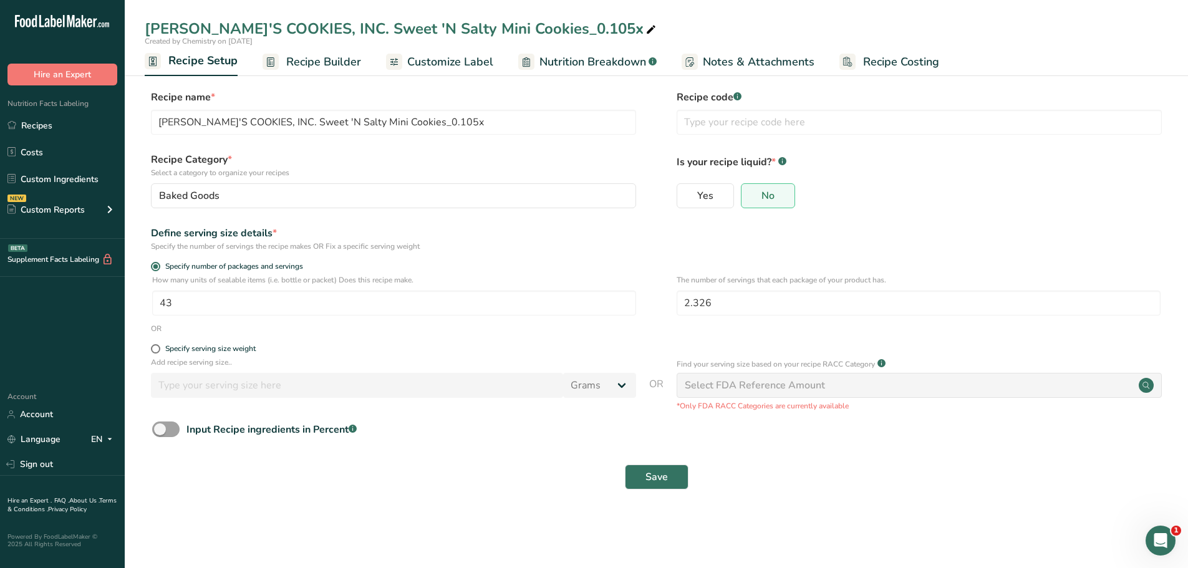
click at [322, 63] on span "Recipe Builder" at bounding box center [323, 62] width 75 height 17
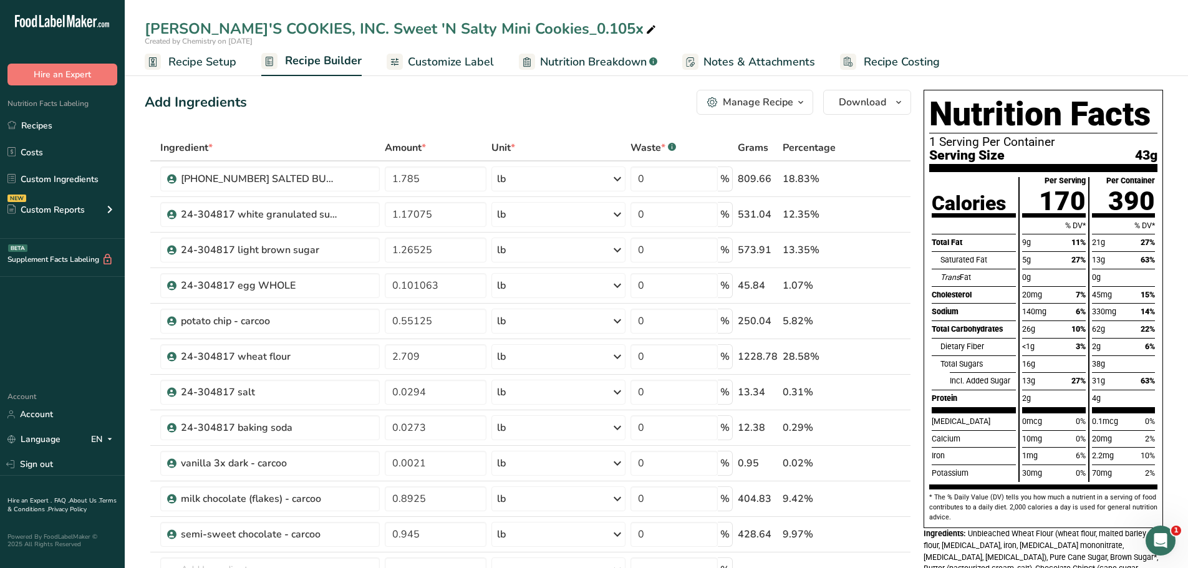
click at [784, 95] on div "Manage Recipe" at bounding box center [758, 102] width 70 height 15
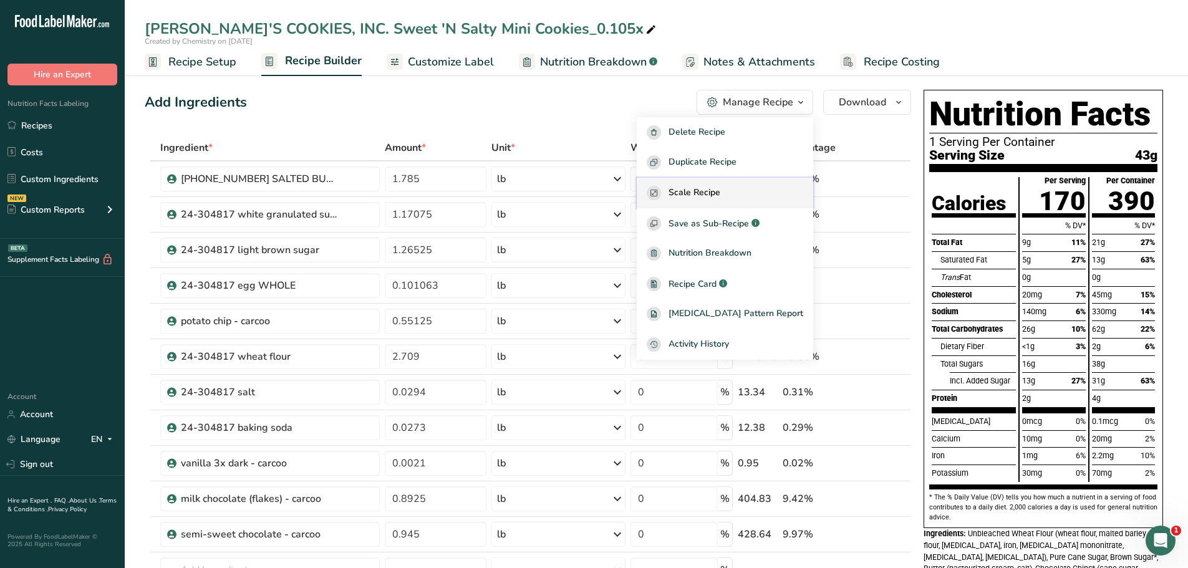
click at [720, 197] on span "Scale Recipe" at bounding box center [694, 193] width 52 height 14
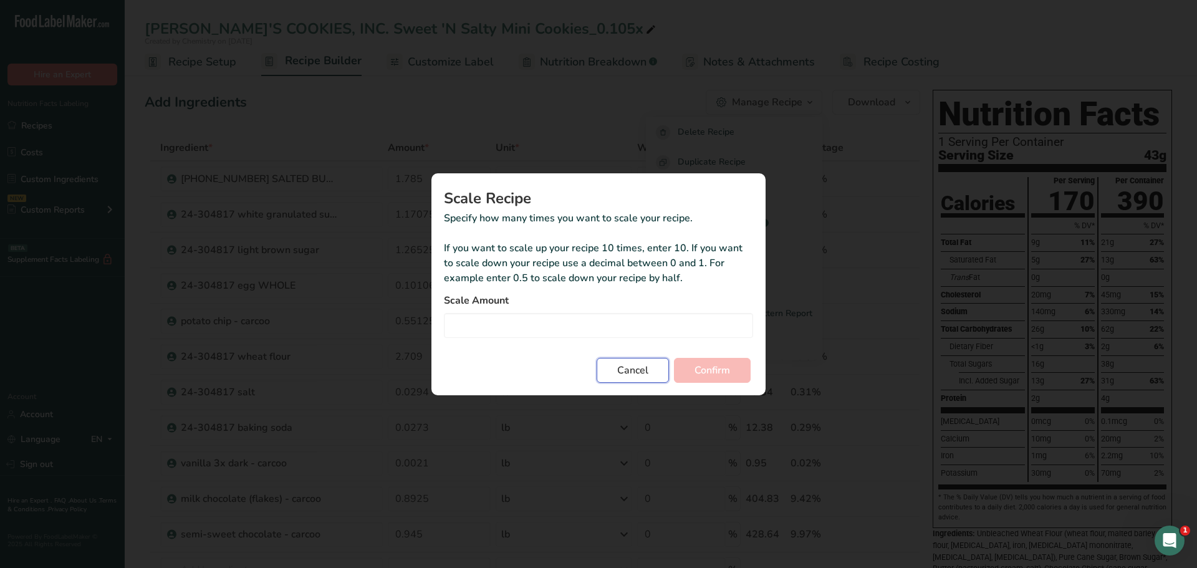
click at [640, 370] on span "Cancel" at bounding box center [632, 370] width 31 height 15
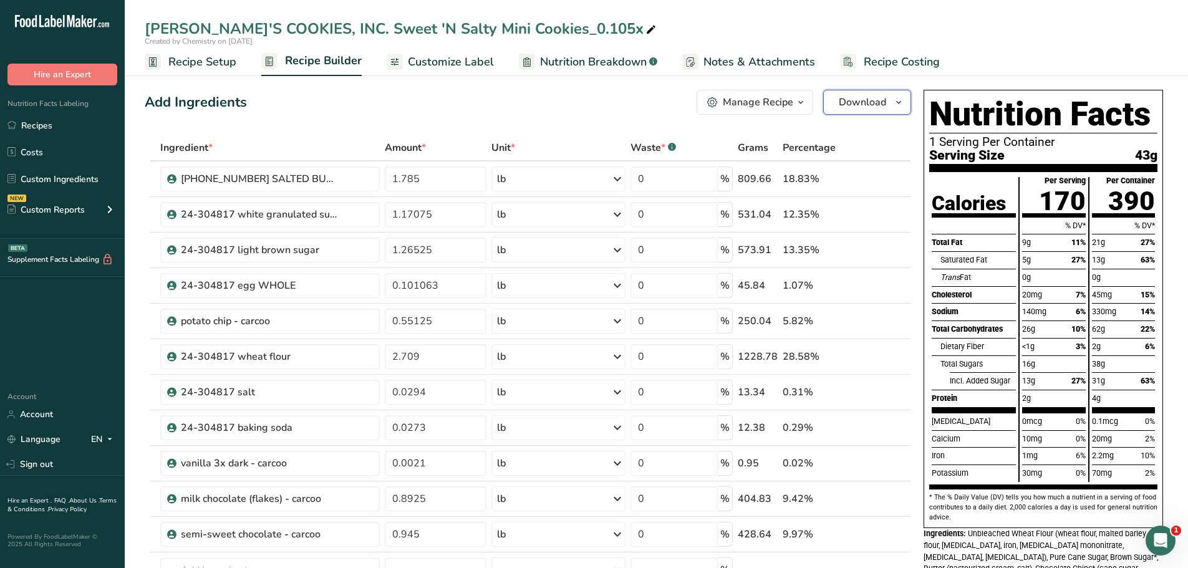
click at [897, 101] on icon "button" at bounding box center [899, 103] width 10 height 16
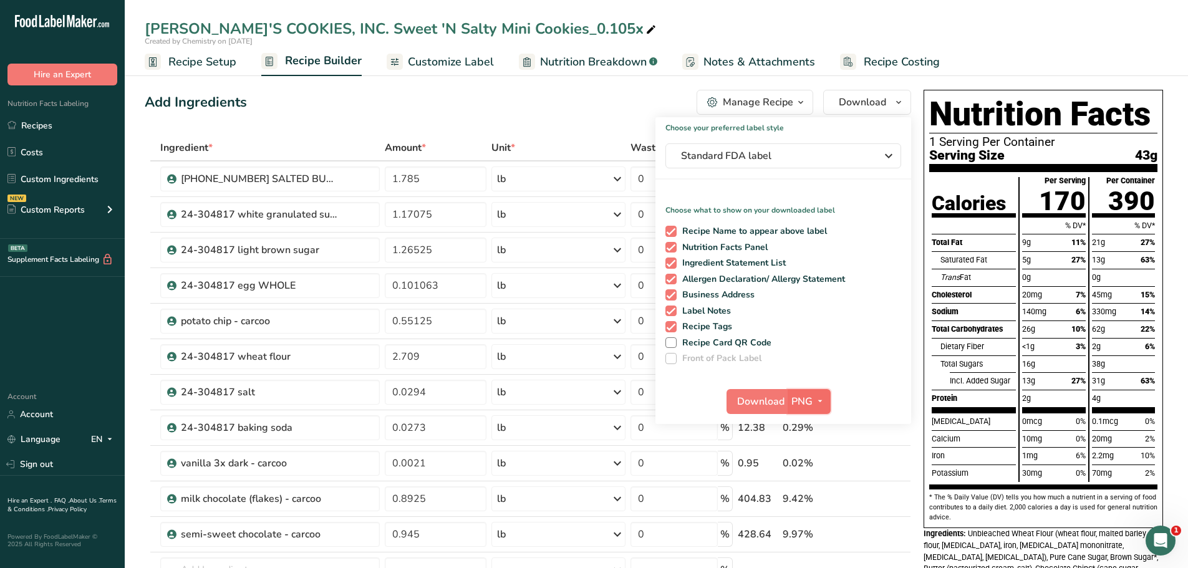
click at [817, 403] on icon "button" at bounding box center [820, 401] width 10 height 16
drag, startPoint x: 816, startPoint y: 490, endPoint x: 801, endPoint y: 475, distance: 21.2
click at [815, 489] on link "PDF" at bounding box center [811, 488] width 40 height 21
click at [756, 403] on span "Download" at bounding box center [761, 401] width 47 height 15
click at [746, 400] on span "Download" at bounding box center [761, 401] width 47 height 15
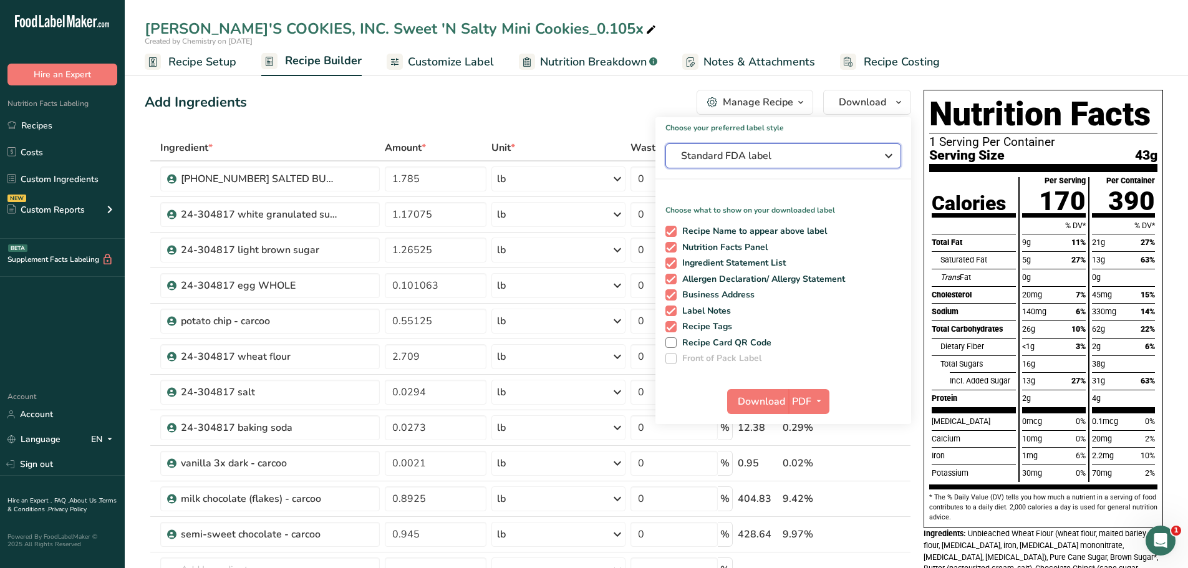
click at [860, 155] on span "Standard FDA label" at bounding box center [774, 155] width 187 height 15
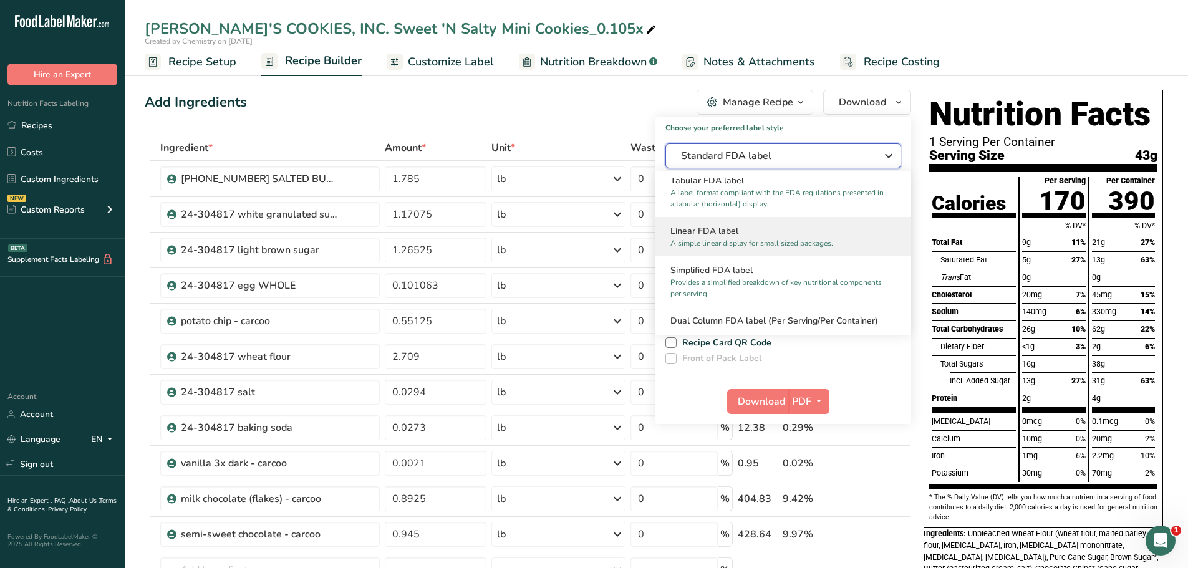
scroll to position [125, 0]
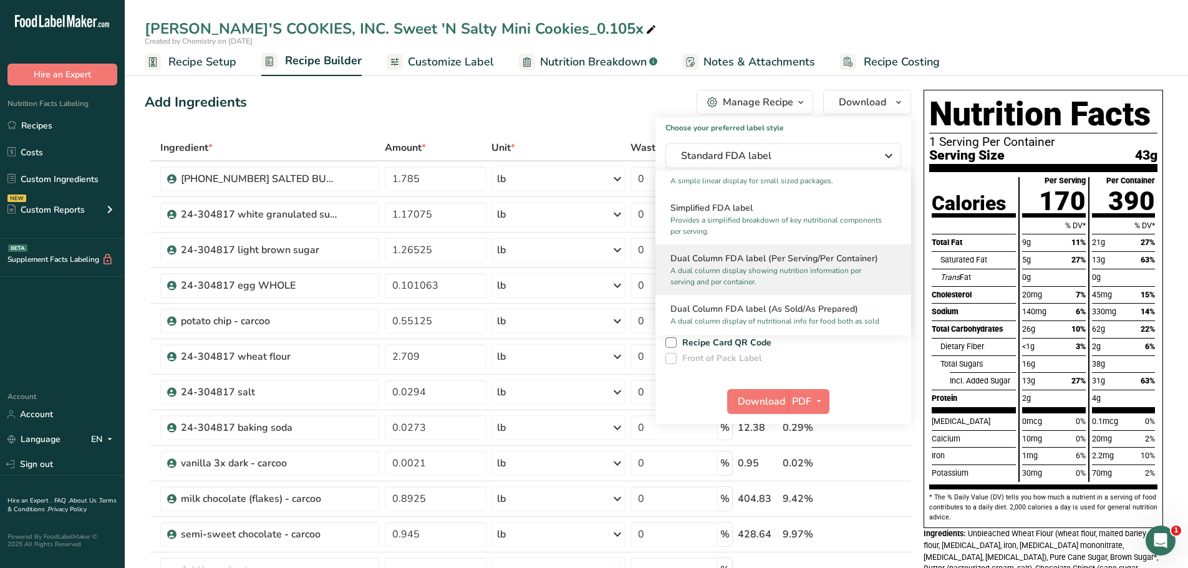
click at [790, 261] on h2 "Dual Column FDA label (Per Serving/Per Container)" at bounding box center [783, 258] width 226 height 13
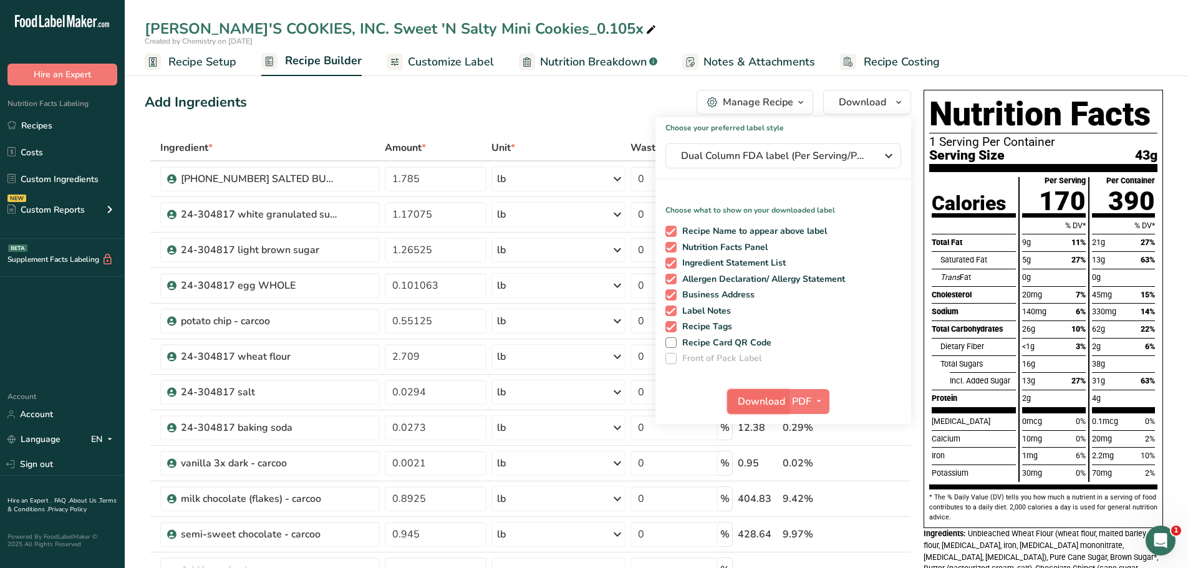
click at [759, 401] on span "Download" at bounding box center [761, 401] width 47 height 15
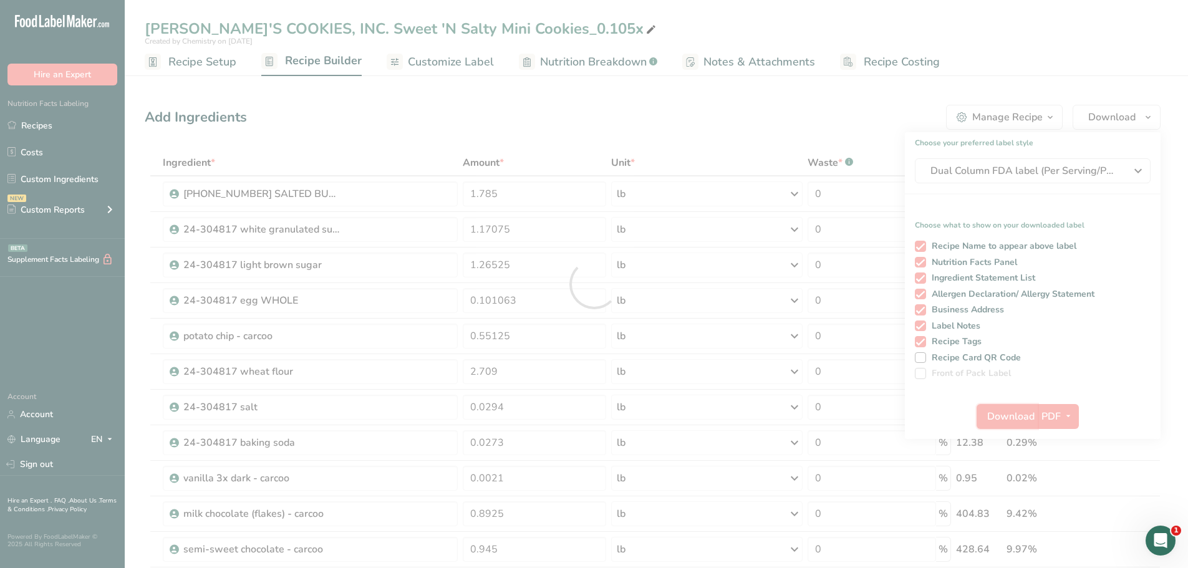
scroll to position [0, 0]
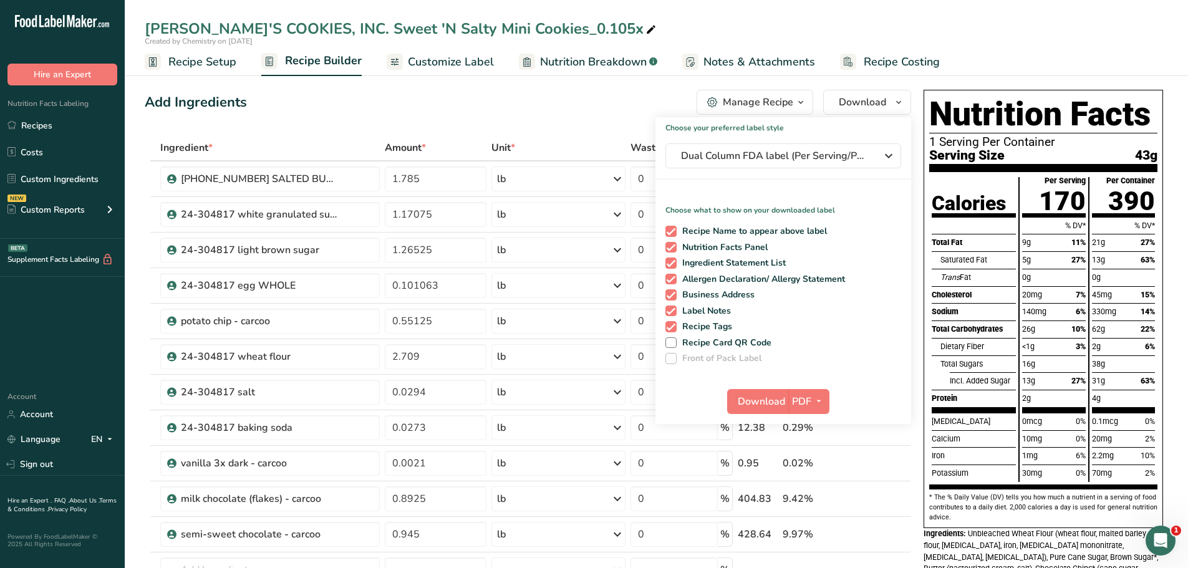
click at [544, 108] on div "Add Ingredients Manage Recipe Delete Recipe Duplicate Recipe Scale Recipe Save …" at bounding box center [528, 102] width 766 height 25
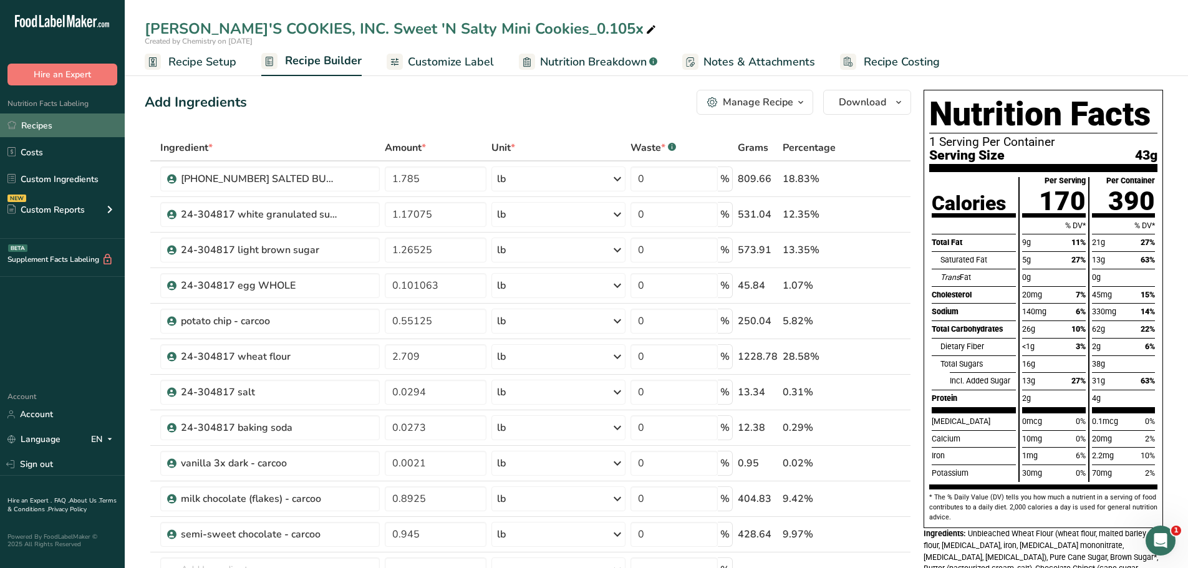
click at [55, 128] on link "Recipes" at bounding box center [62, 125] width 125 height 24
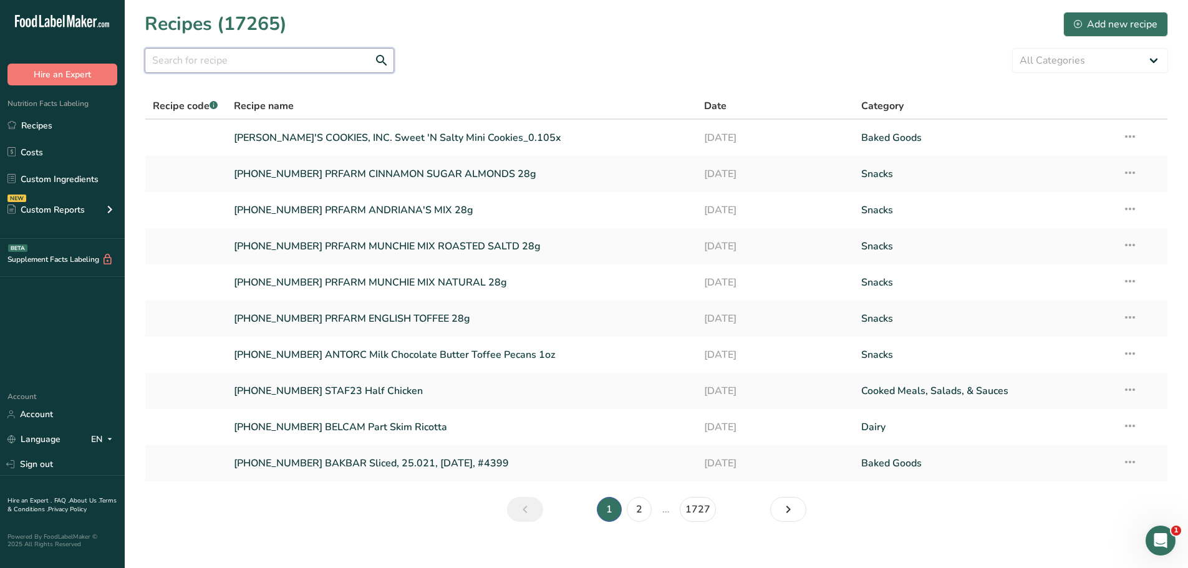
click at [239, 60] on input "text" at bounding box center [269, 60] width 249 height 25
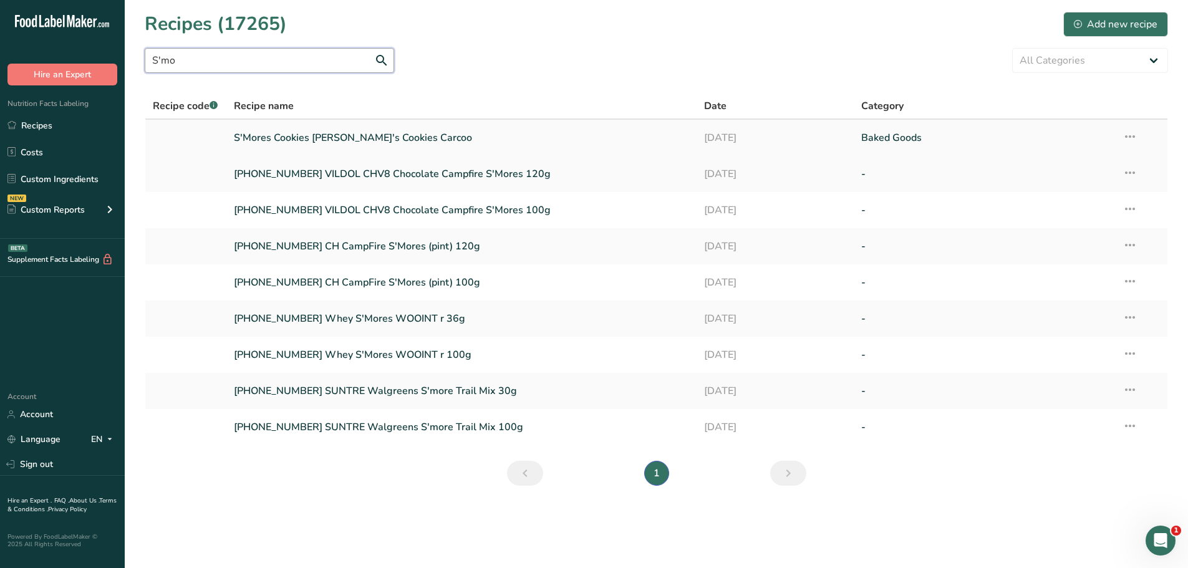
type input "S'mo"
click at [299, 141] on link "S'Mores Cookies [PERSON_NAME]'s Cookies Carcoo" at bounding box center [462, 138] width 456 height 26
